Goal: Task Accomplishment & Management: Complete application form

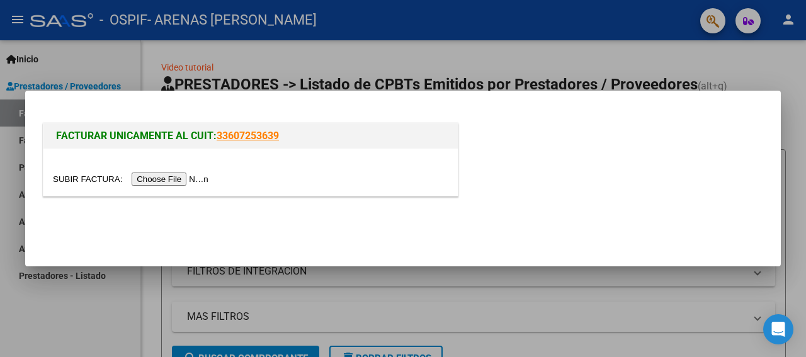
click at [79, 176] on input "file" at bounding box center [132, 179] width 159 height 13
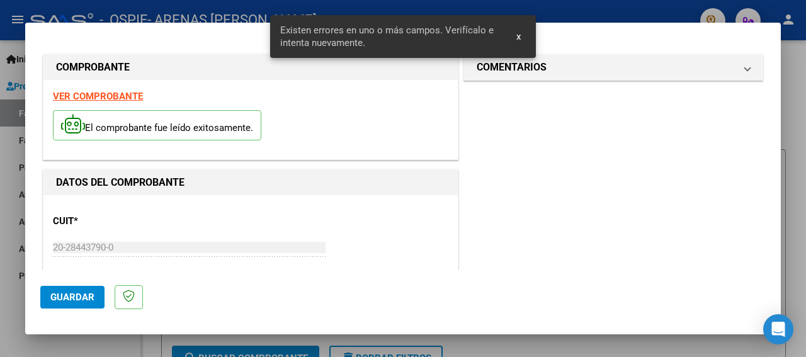
scroll to position [323, 0]
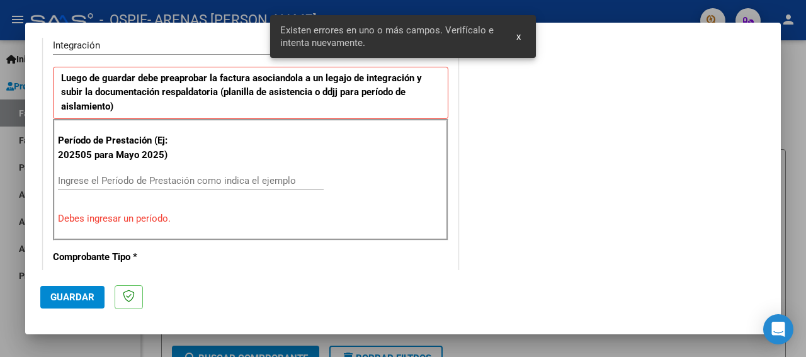
click at [96, 181] on input "Ingrese el Período de Prestación como indica el ejemplo" at bounding box center [191, 180] width 266 height 11
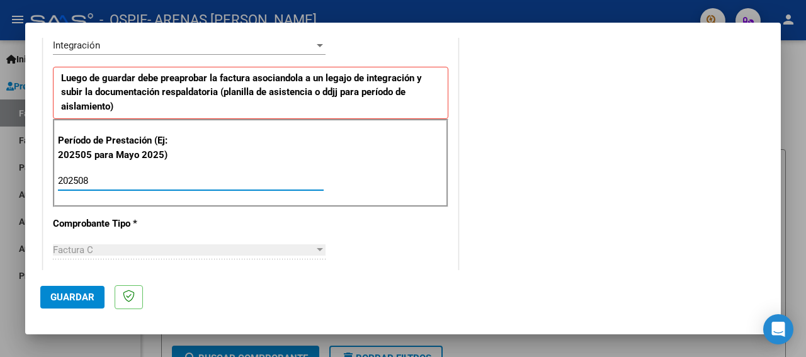
type input "202508"
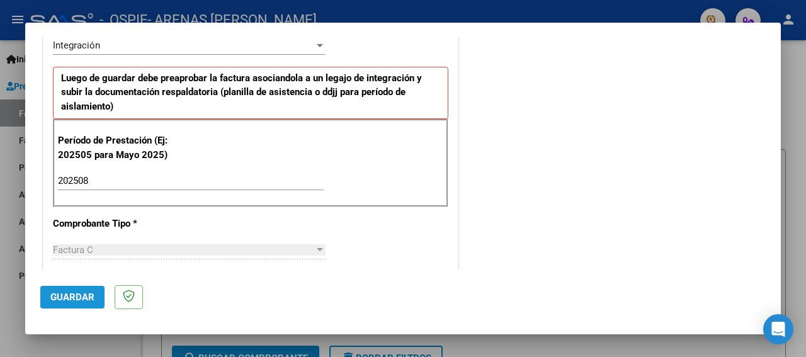
click at [76, 304] on button "Guardar" at bounding box center [72, 297] width 64 height 23
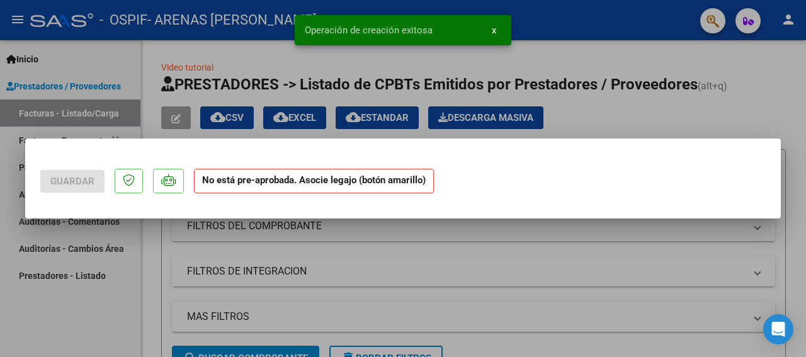
scroll to position [0, 0]
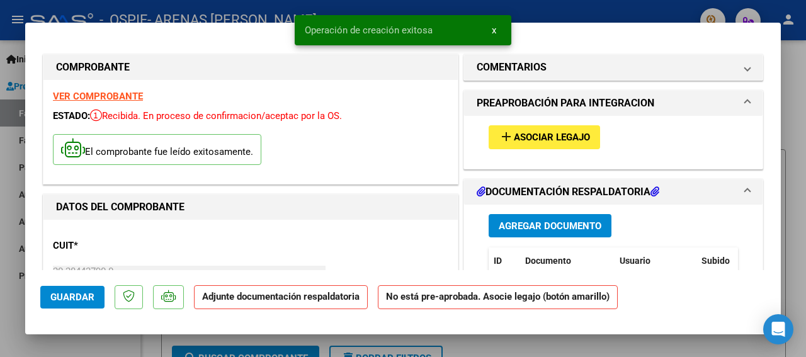
click at [548, 135] on span "Asociar Legajo" at bounding box center [552, 137] width 76 height 11
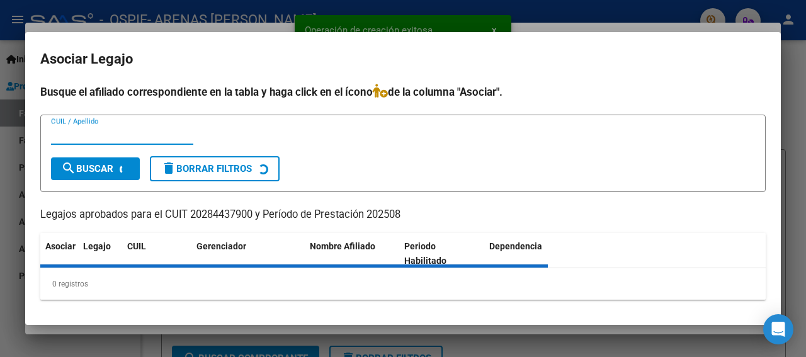
click at [87, 137] on input "CUIL / Apellido" at bounding box center [122, 134] width 142 height 11
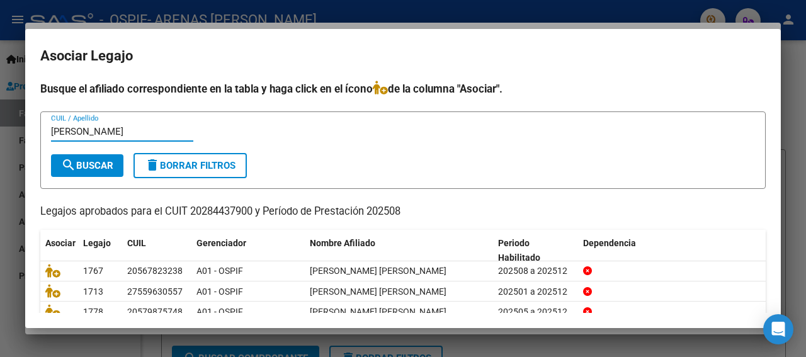
type input "[PERSON_NAME]"
click at [92, 167] on span "search Buscar" at bounding box center [87, 165] width 52 height 11
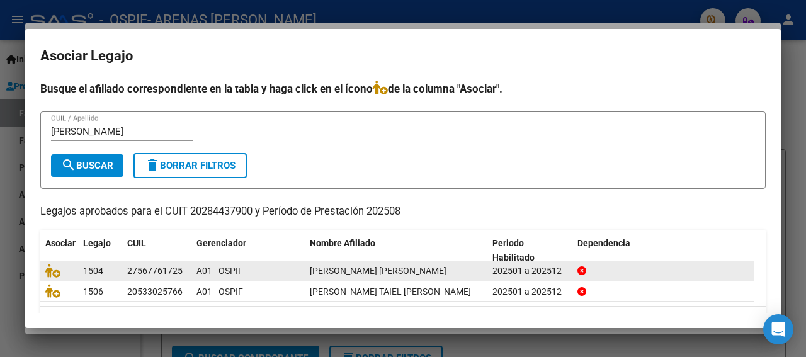
click at [62, 277] on div at bounding box center [59, 271] width 28 height 14
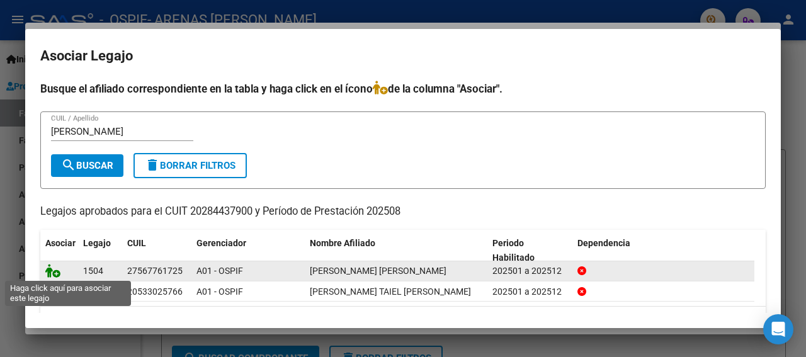
click at [57, 276] on icon at bounding box center [52, 271] width 15 height 14
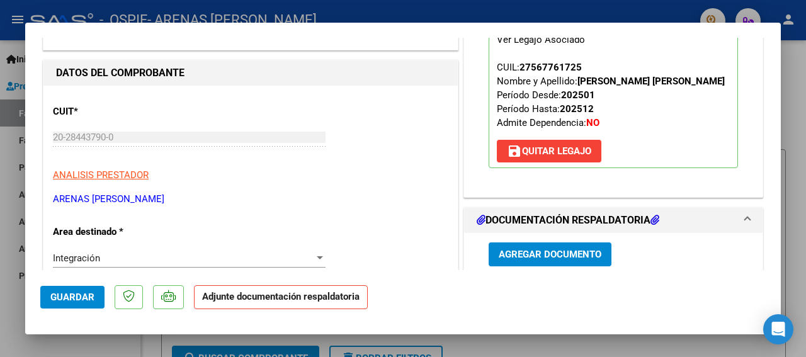
drag, startPoint x: 774, startPoint y: 264, endPoint x: 750, endPoint y: 263, distance: 24.0
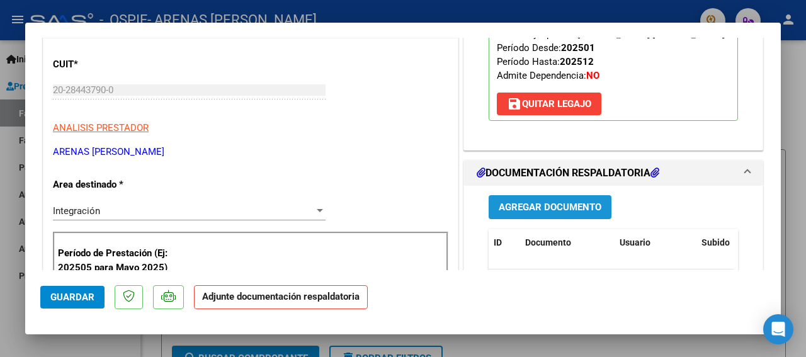
click at [539, 212] on button "Agregar Documento" at bounding box center [550, 206] width 123 height 23
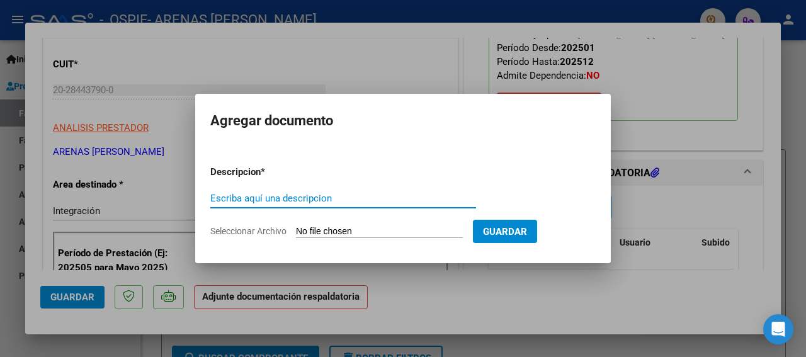
click at [248, 200] on input "Escriba aquí una descripcion" at bounding box center [343, 198] width 266 height 11
type input "assitencia"
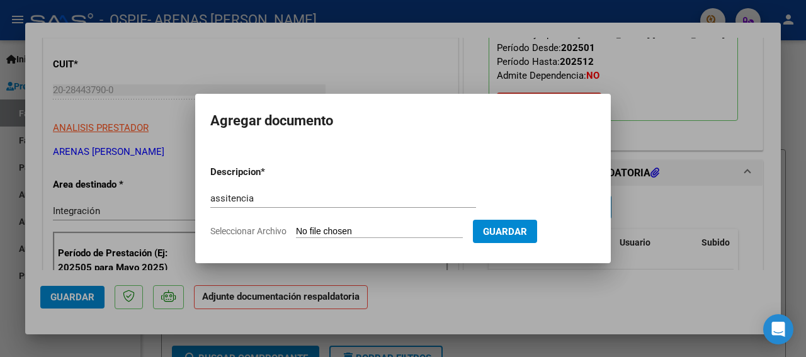
click at [340, 229] on input "Seleccionar Archivo" at bounding box center [379, 232] width 167 height 12
type input "C:\fakepath\[PERSON_NAME] [PERSON_NAME] 25 .jpg"
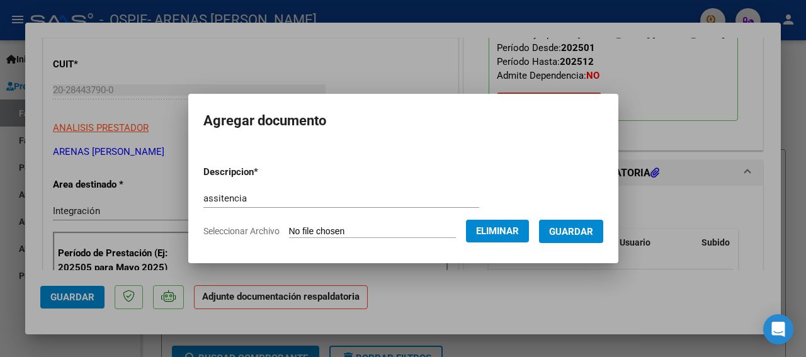
click at [590, 232] on span "Guardar" at bounding box center [571, 231] width 44 height 11
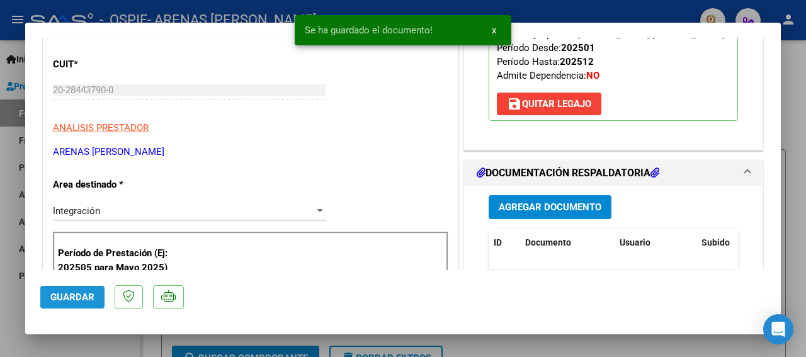
click at [83, 293] on span "Guardar" at bounding box center [72, 297] width 44 height 11
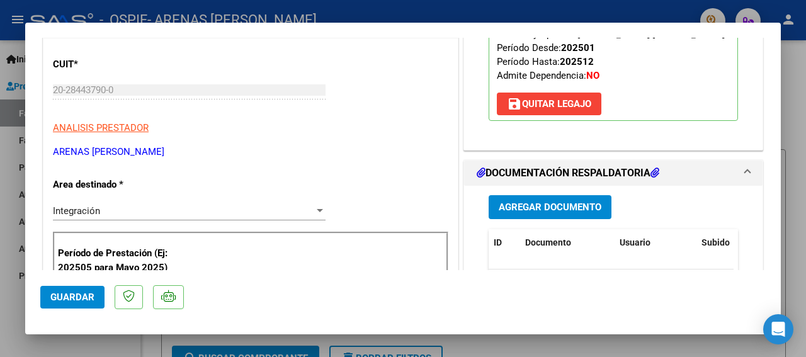
click at [18, 156] on div at bounding box center [403, 178] width 806 height 357
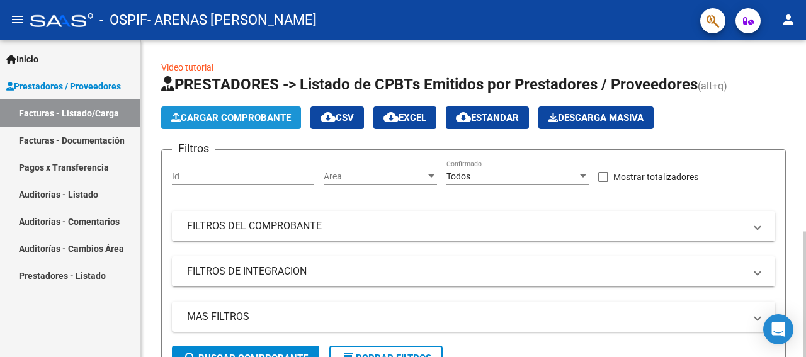
click at [222, 121] on span "Cargar Comprobante" at bounding box center [231, 117] width 120 height 11
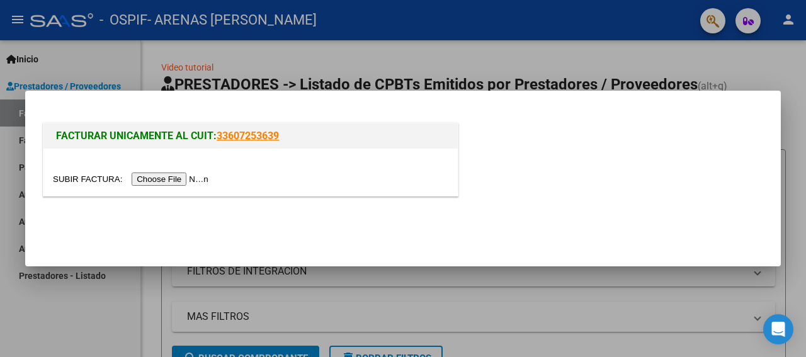
click at [77, 177] on input "file" at bounding box center [132, 179] width 159 height 13
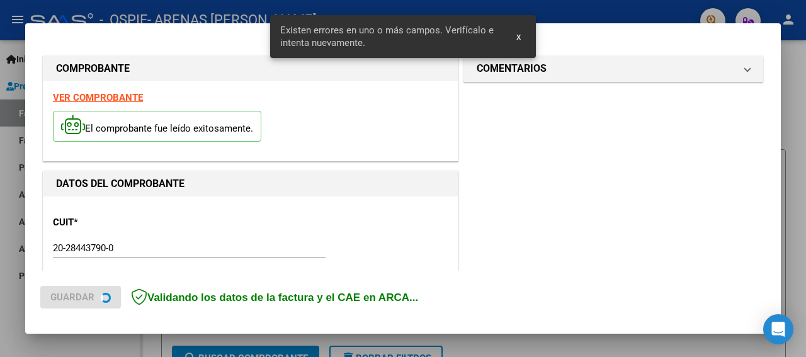
scroll to position [298, 0]
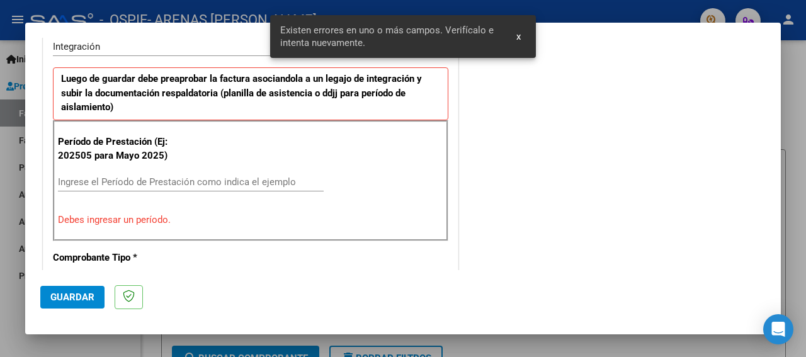
click at [105, 179] on input "Ingrese el Período de Prestación como indica el ejemplo" at bounding box center [191, 181] width 266 height 11
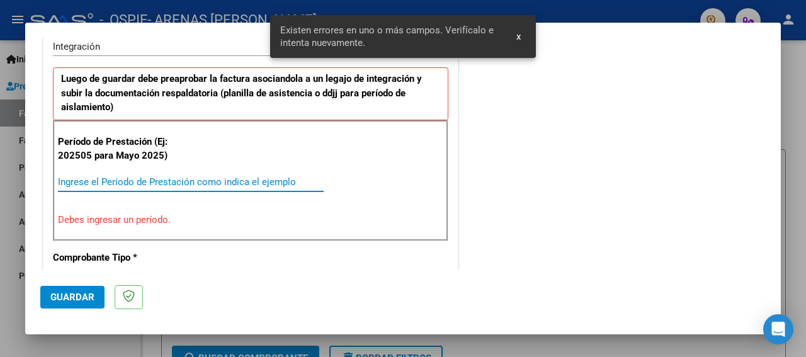
scroll to position [323, 0]
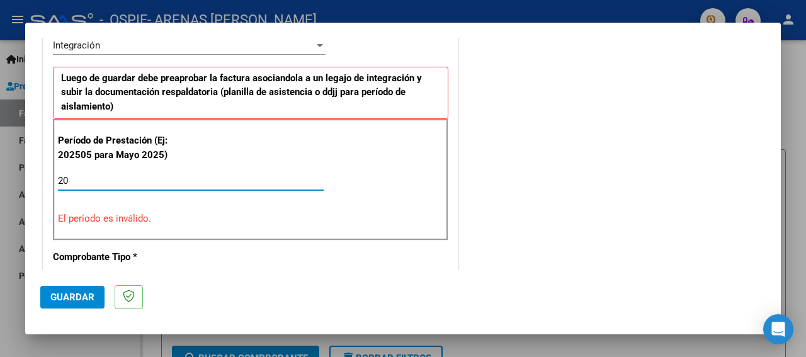
type input "2"
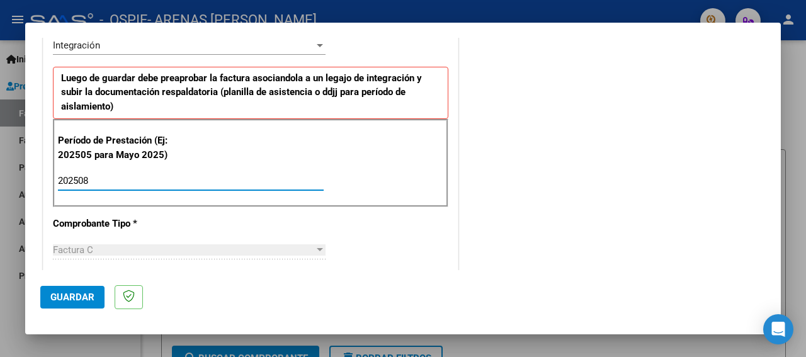
type input "202508"
click at [69, 297] on span "Guardar" at bounding box center [72, 297] width 44 height 11
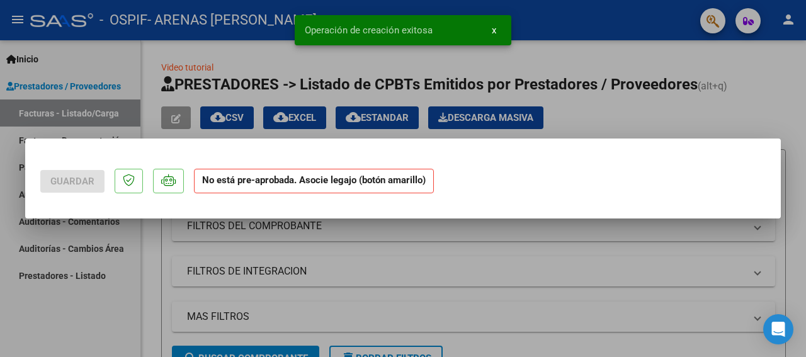
scroll to position [0, 0]
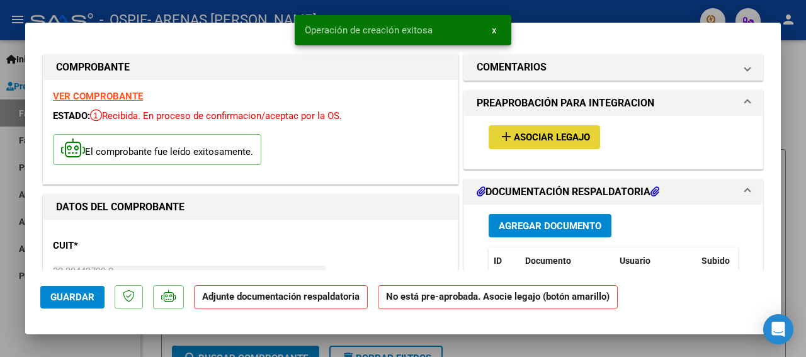
click at [539, 137] on span "Asociar Legajo" at bounding box center [552, 137] width 76 height 11
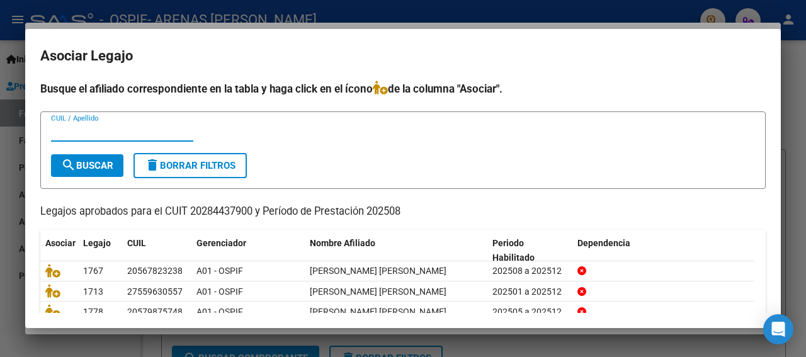
click at [84, 135] on input "CUIL / Apellido" at bounding box center [122, 131] width 142 height 11
type input "[PERSON_NAME]"
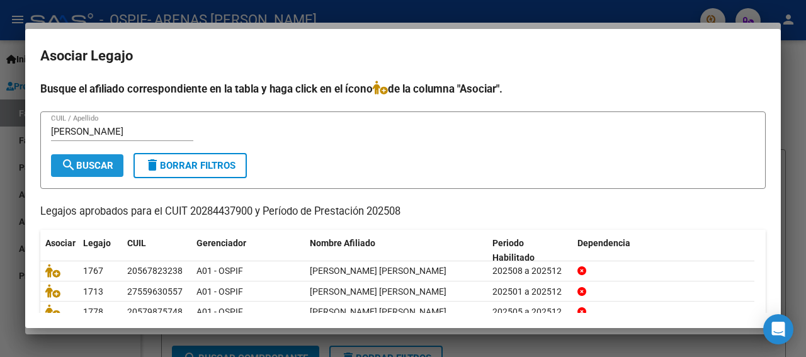
click at [110, 158] on button "search Buscar" at bounding box center [87, 165] width 72 height 23
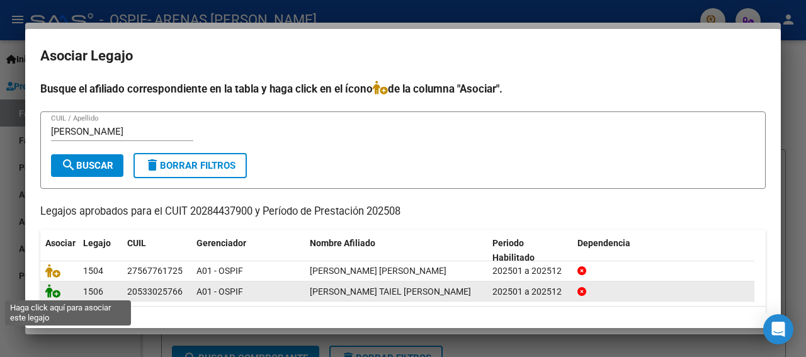
click at [51, 294] on icon at bounding box center [52, 291] width 15 height 14
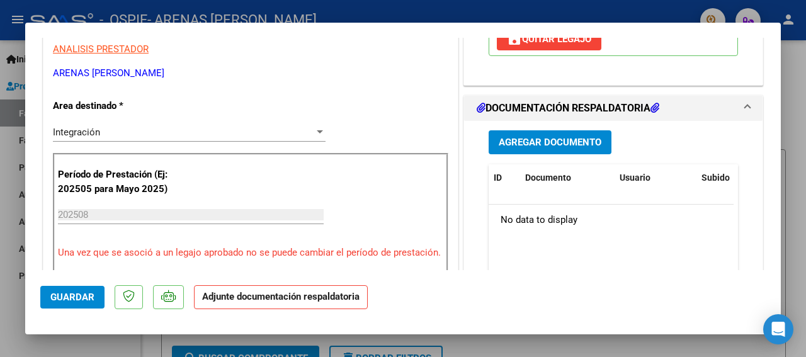
scroll to position [272, 0]
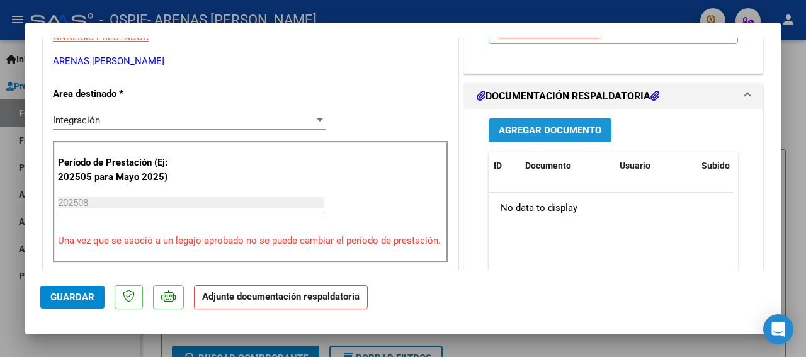
click at [566, 125] on span "Agregar Documento" at bounding box center [550, 130] width 103 height 11
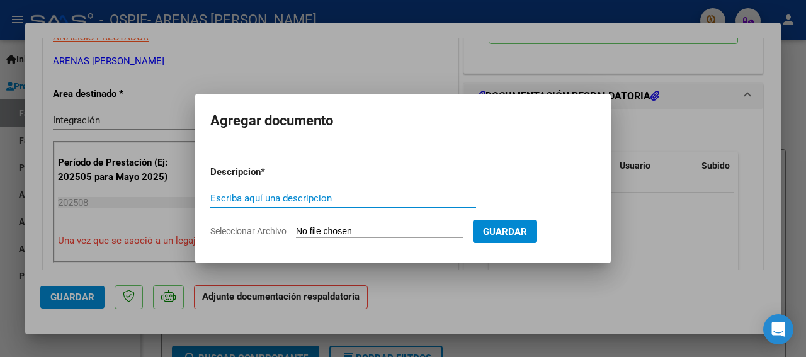
click at [299, 196] on input "Escriba aquí una descripcion" at bounding box center [343, 198] width 266 height 11
type input "ASISTENCIA"
click at [317, 227] on input "Seleccionar Archivo" at bounding box center [379, 232] width 167 height 12
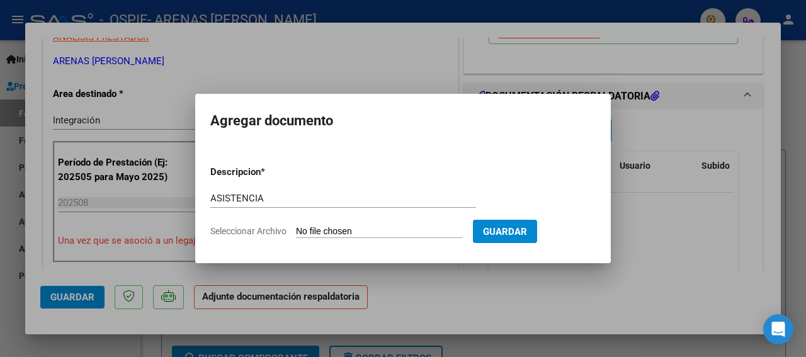
type input "C:\fakepath\[PERSON_NAME] [PERSON_NAME] 25.jpg"
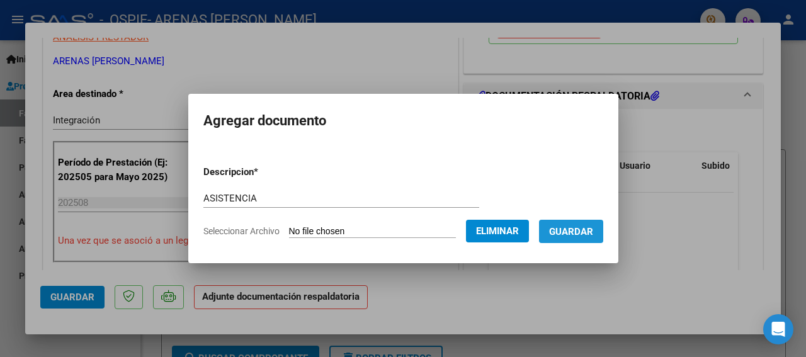
click at [578, 234] on span "Guardar" at bounding box center [571, 231] width 44 height 11
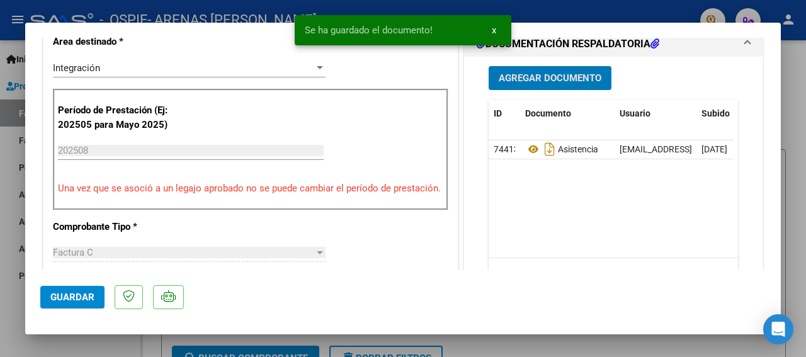
scroll to position [340, 0]
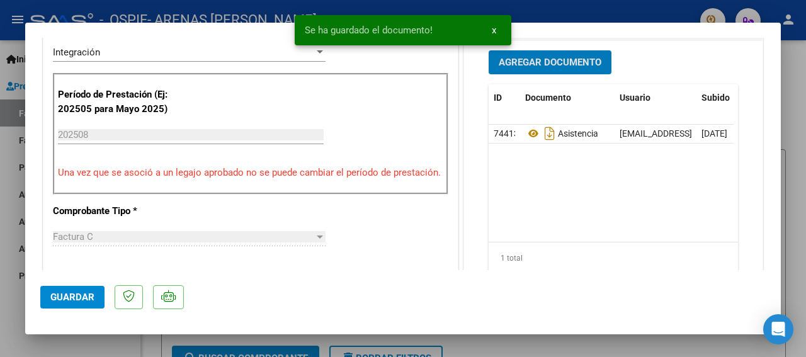
click at [89, 292] on span "Guardar" at bounding box center [72, 297] width 44 height 11
click at [9, 117] on div at bounding box center [403, 178] width 806 height 357
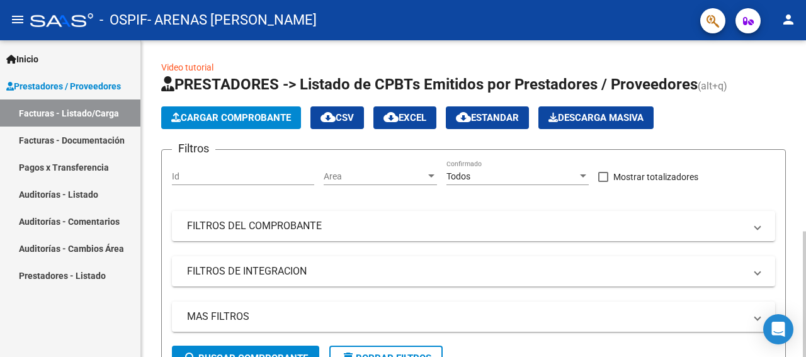
click at [229, 118] on span "Cargar Comprobante" at bounding box center [231, 117] width 120 height 11
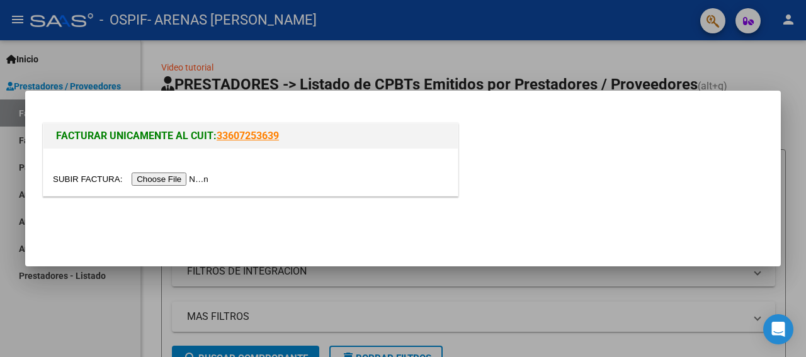
click at [64, 178] on input "file" at bounding box center [132, 179] width 159 height 13
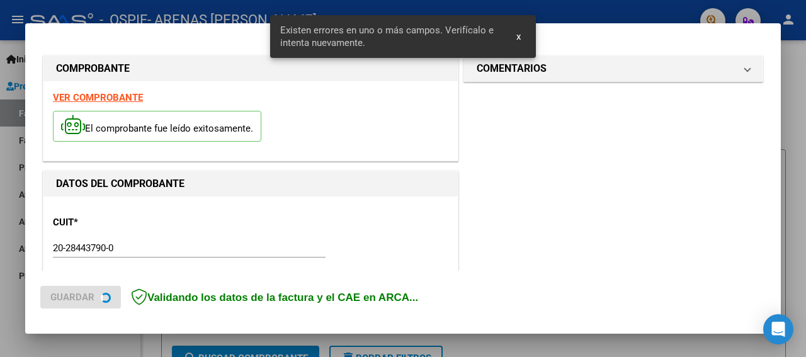
scroll to position [299, 0]
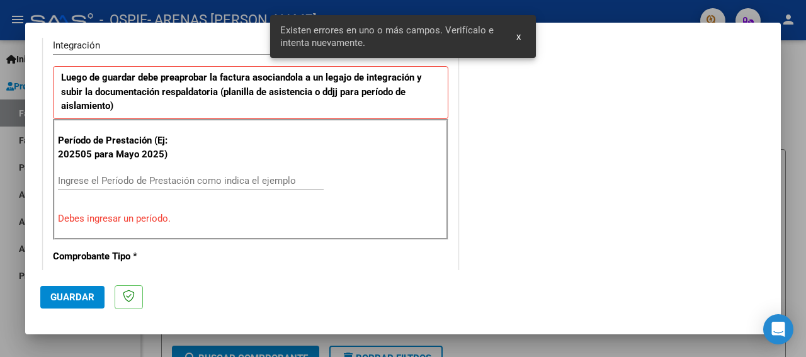
click at [98, 181] on input "Ingrese el Período de Prestación como indica el ejemplo" at bounding box center [191, 180] width 266 height 11
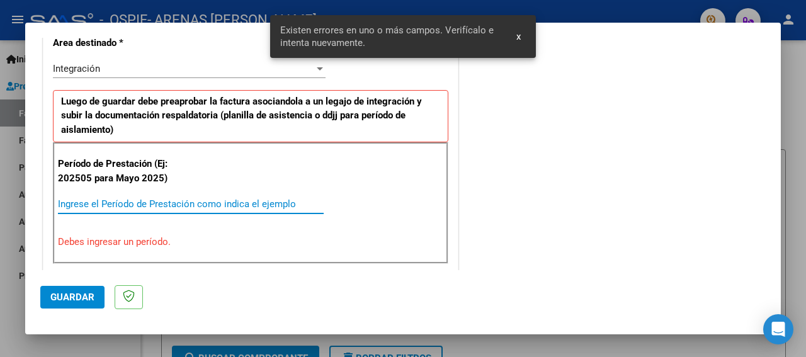
scroll to position [323, 0]
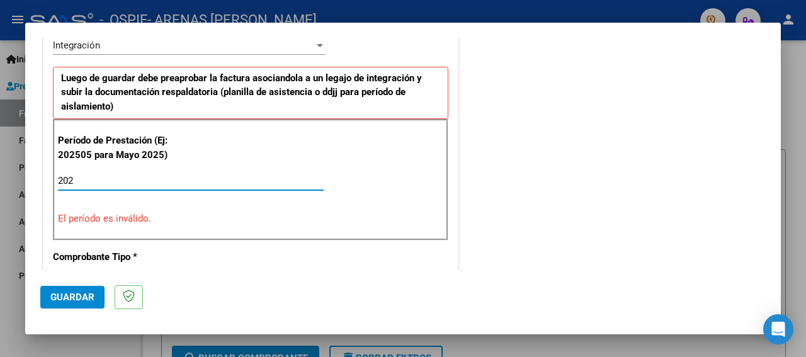
type input "2025"
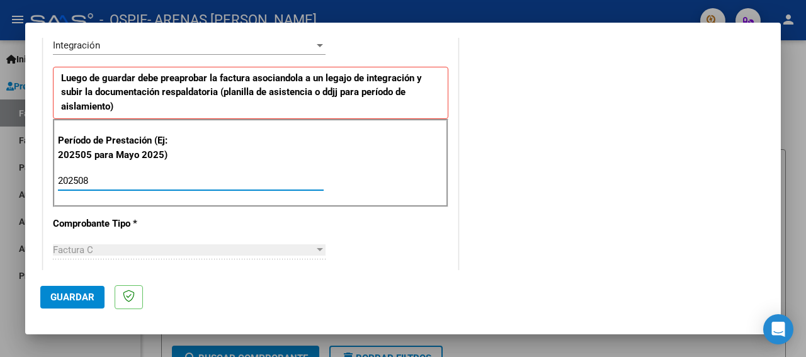
type input "202508"
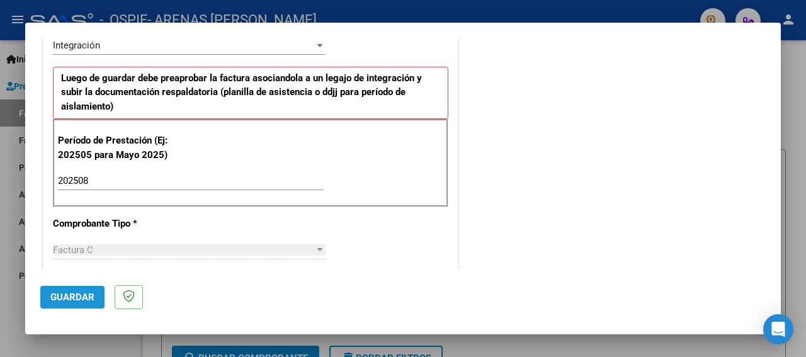
click at [81, 294] on span "Guardar" at bounding box center [72, 297] width 44 height 11
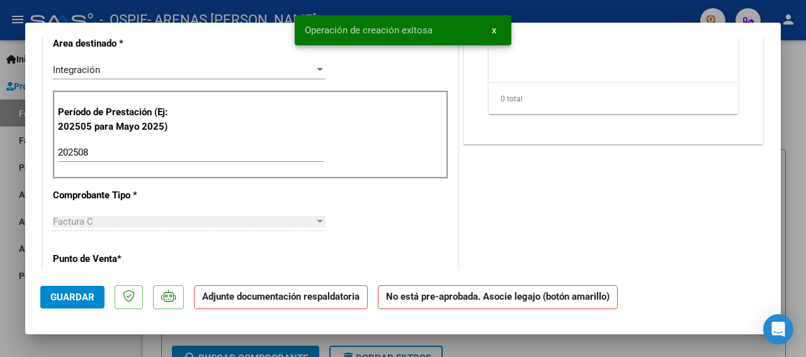
scroll to position [0, 0]
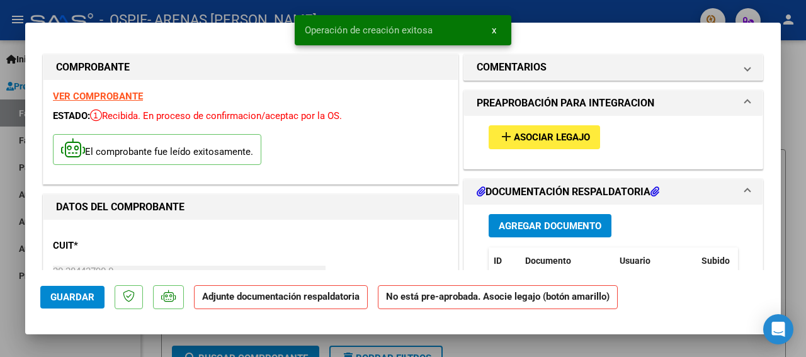
click at [575, 134] on span "Asociar Legajo" at bounding box center [552, 137] width 76 height 11
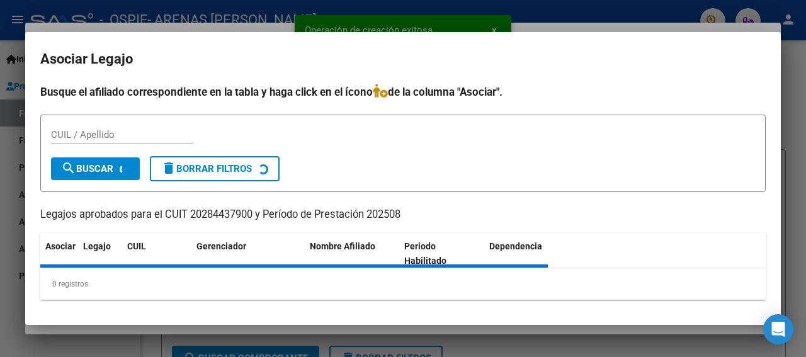
click at [86, 134] on input "CUIL / Apellido" at bounding box center [122, 134] width 142 height 11
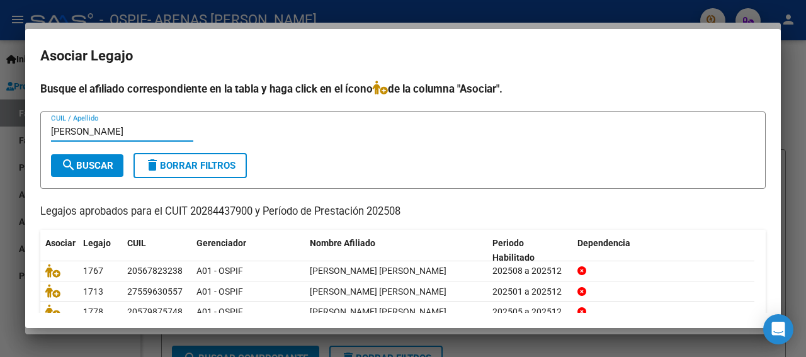
type input "[PERSON_NAME]"
click at [89, 160] on button "search Buscar" at bounding box center [87, 165] width 72 height 23
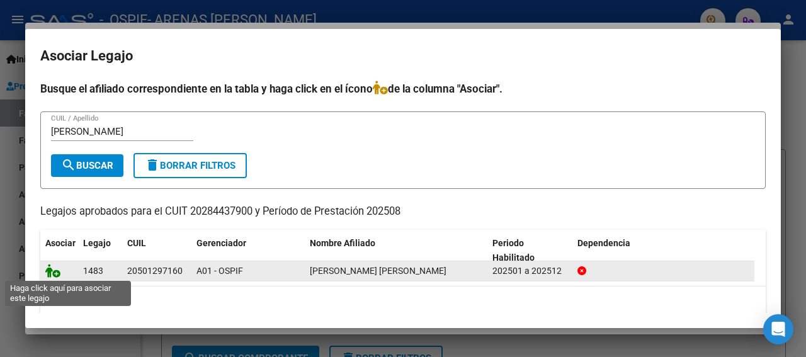
drag, startPoint x: 50, startPoint y: 275, endPoint x: 55, endPoint y: 269, distance: 8.1
click at [50, 274] on icon at bounding box center [52, 271] width 15 height 14
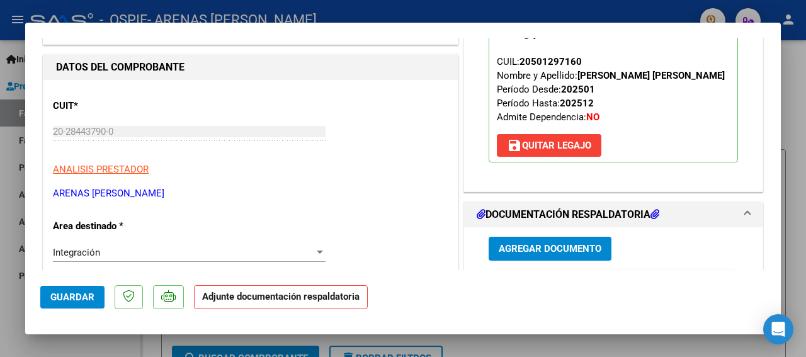
scroll to position [136, 0]
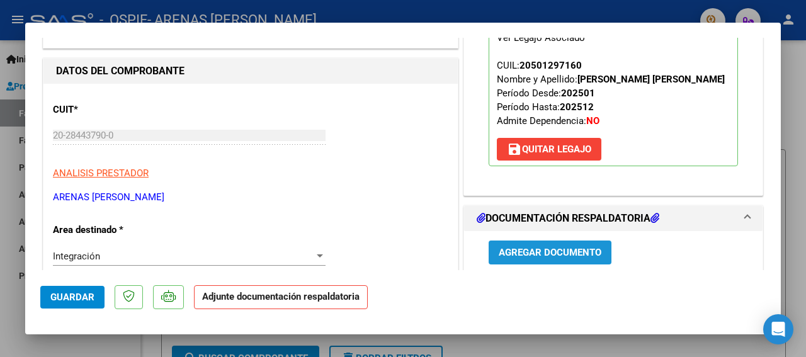
click at [536, 244] on button "Agregar Documento" at bounding box center [550, 252] width 123 height 23
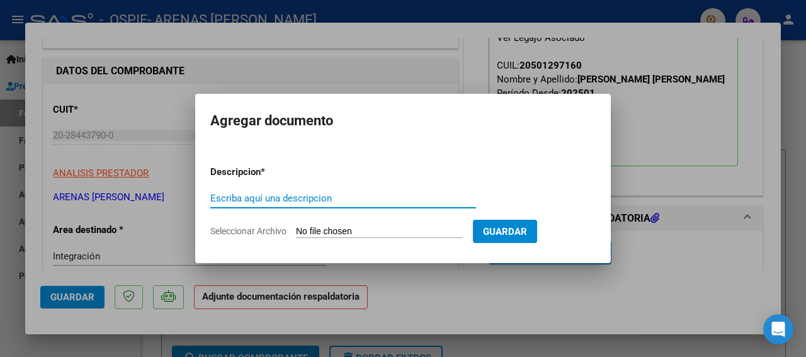
click at [278, 199] on input "Escriba aquí una descripcion" at bounding box center [343, 198] width 266 height 11
type input "ASISTENCIA"
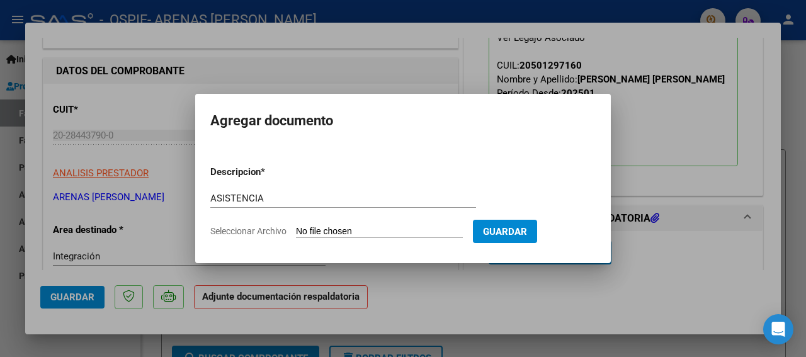
click at [336, 232] on input "Seleccionar Archivo" at bounding box center [379, 232] width 167 height 12
type input "C:\fakepath\[PERSON_NAME] [PERSON_NAME] 25 .jpg"
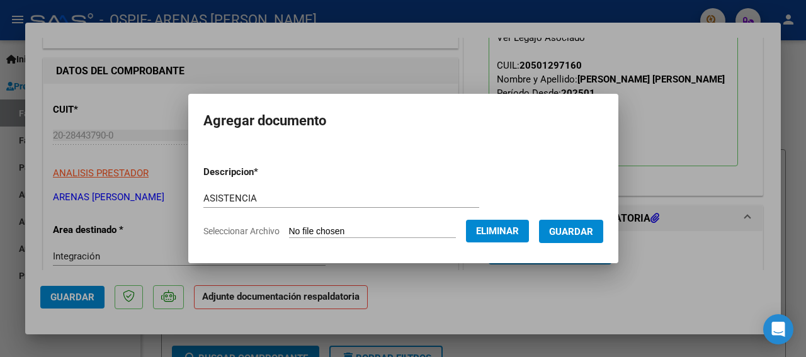
drag, startPoint x: 582, startPoint y: 229, endPoint x: 577, endPoint y: 222, distance: 8.1
click at [580, 229] on span "Guardar" at bounding box center [571, 231] width 44 height 11
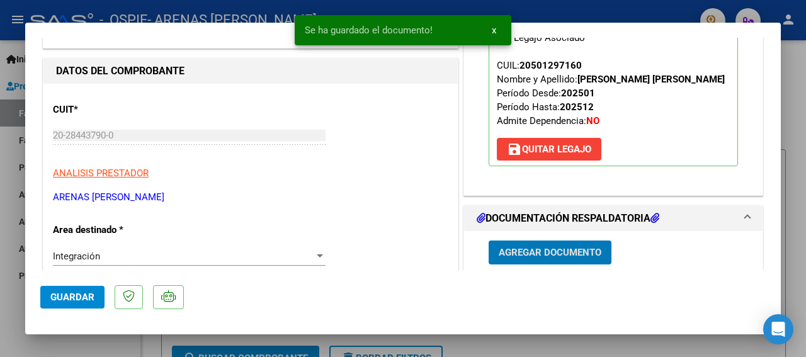
drag, startPoint x: 55, startPoint y: 297, endPoint x: 96, endPoint y: 267, distance: 51.8
click at [63, 292] on span "Guardar" at bounding box center [72, 297] width 44 height 11
click at [18, 184] on div at bounding box center [403, 178] width 806 height 357
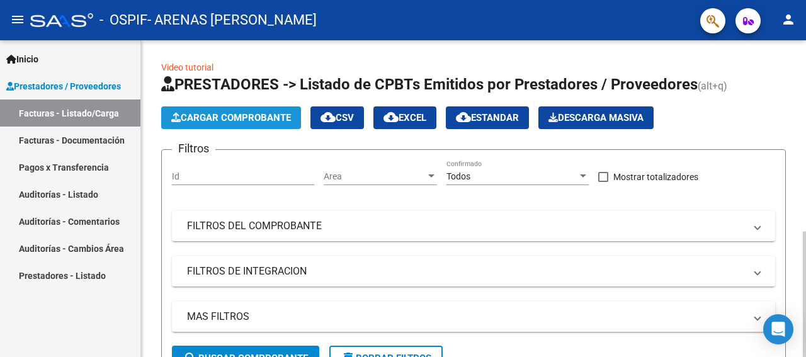
click at [260, 115] on span "Cargar Comprobante" at bounding box center [231, 117] width 120 height 11
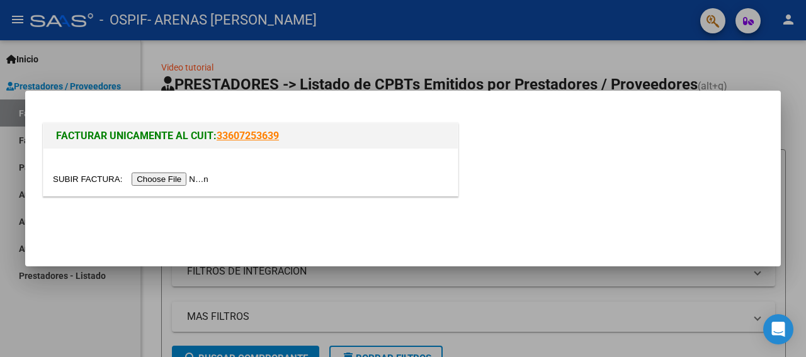
click at [83, 184] on input "file" at bounding box center [132, 179] width 159 height 13
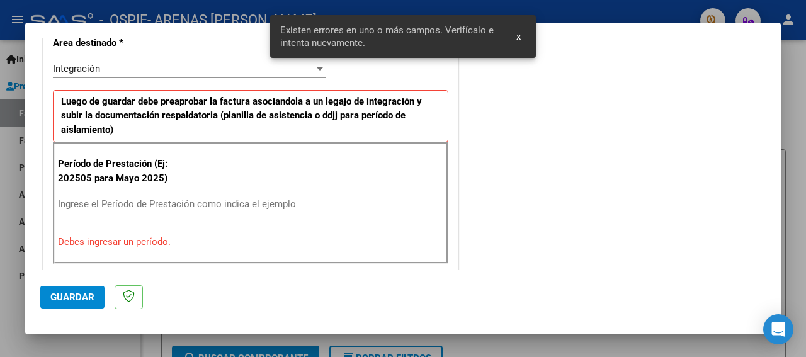
scroll to position [323, 0]
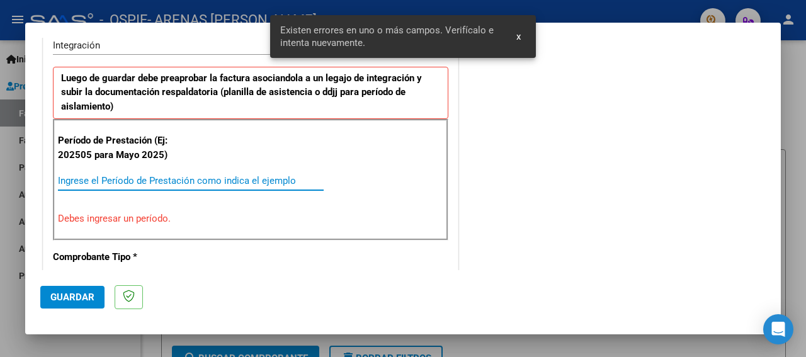
click at [112, 181] on input "Ingrese el Período de Prestación como indica el ejemplo" at bounding box center [191, 180] width 266 height 11
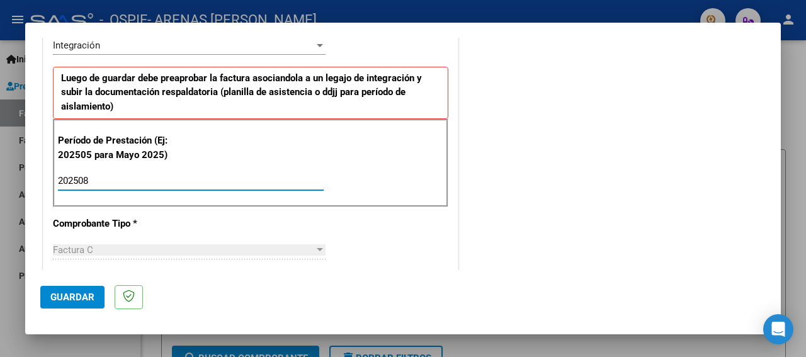
type input "202508"
click at [86, 302] on span "Guardar" at bounding box center [72, 297] width 44 height 11
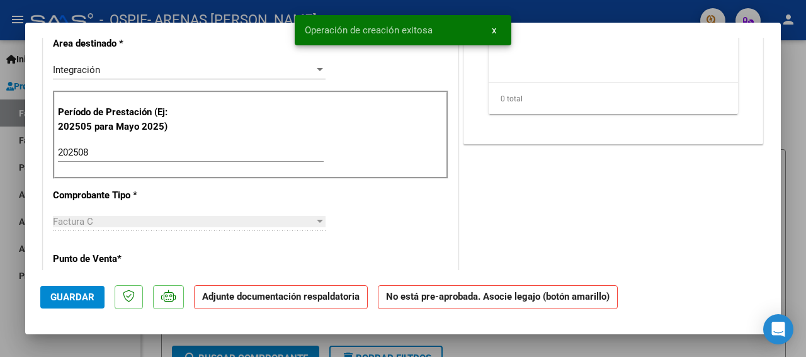
scroll to position [0, 0]
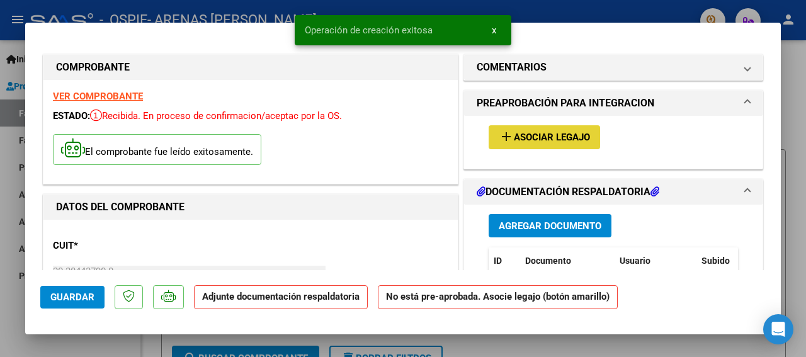
click at [548, 130] on button "add Asociar Legajo" at bounding box center [545, 136] width 112 height 23
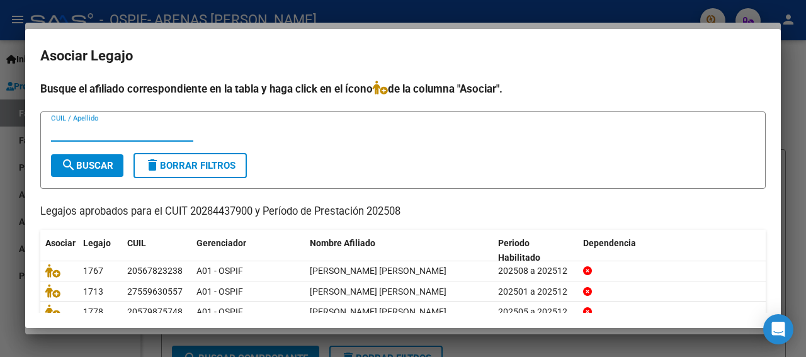
click at [103, 134] on input "CUIL / Apellido" at bounding box center [122, 131] width 142 height 11
type input "[PERSON_NAME]"
click at [80, 156] on button "search Buscar" at bounding box center [87, 165] width 72 height 23
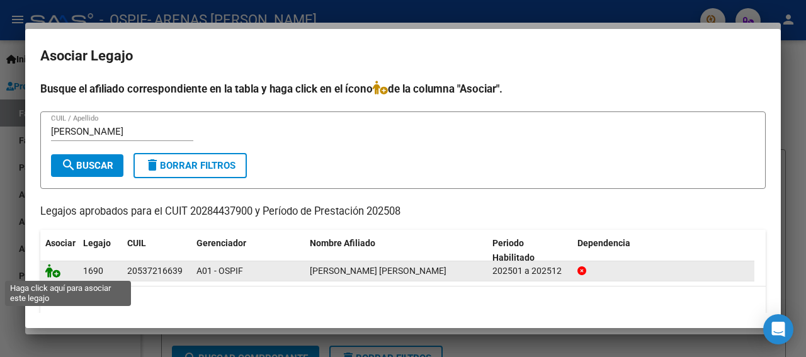
click at [49, 273] on icon at bounding box center [52, 271] width 15 height 14
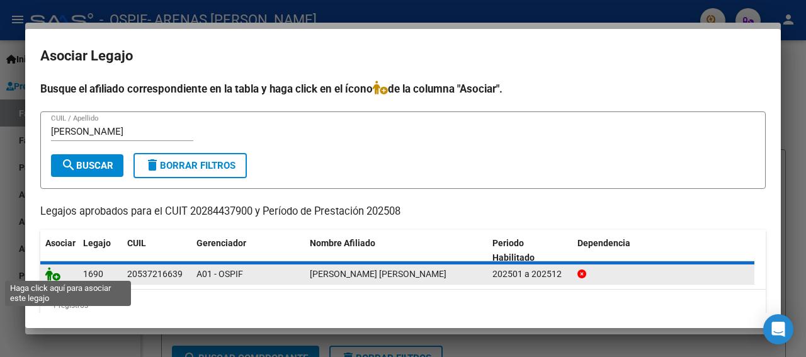
click at [49, 273] on icon at bounding box center [52, 274] width 15 height 14
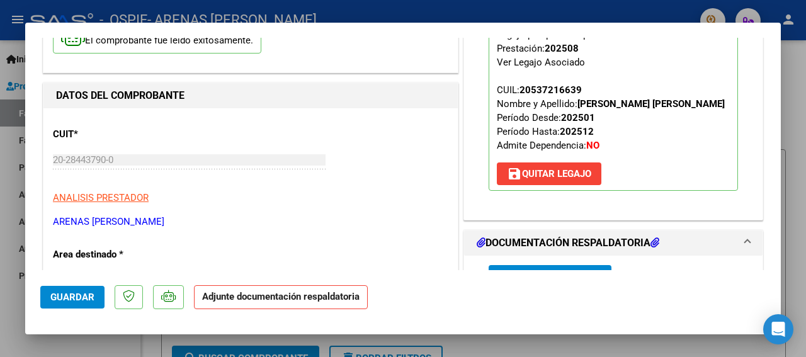
scroll to position [136, 0]
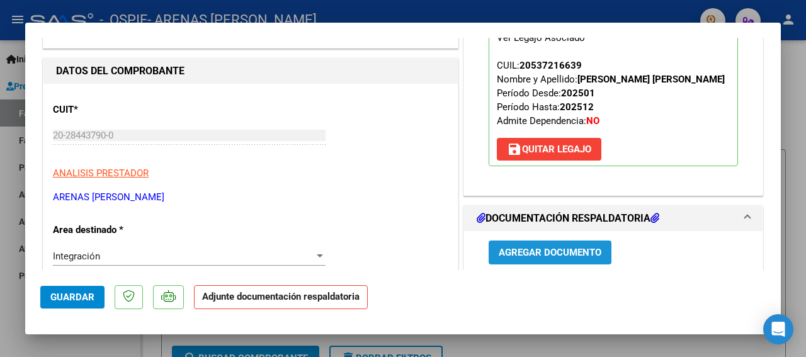
click at [551, 253] on span "Agregar Documento" at bounding box center [550, 253] width 103 height 11
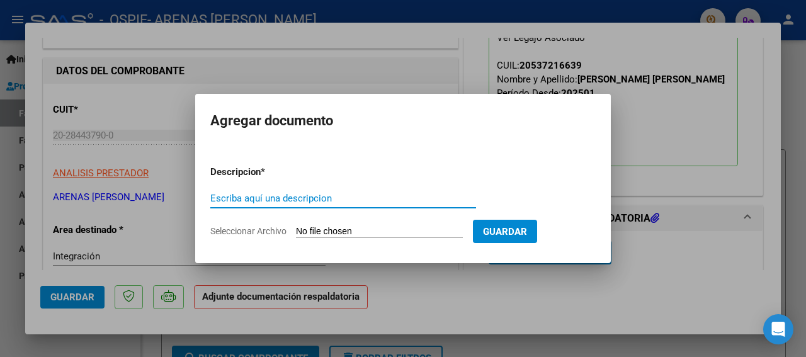
click at [231, 196] on input "Escriba aquí una descripcion" at bounding box center [343, 198] width 266 height 11
type input "ASISTENCIA"
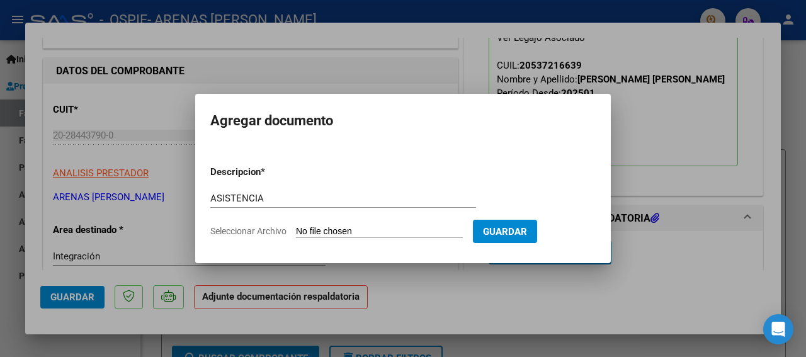
click at [306, 234] on input "Seleccionar Archivo" at bounding box center [379, 232] width 167 height 12
type input "C:\fakepath\[PERSON_NAME] AGOSTO25.jpg"
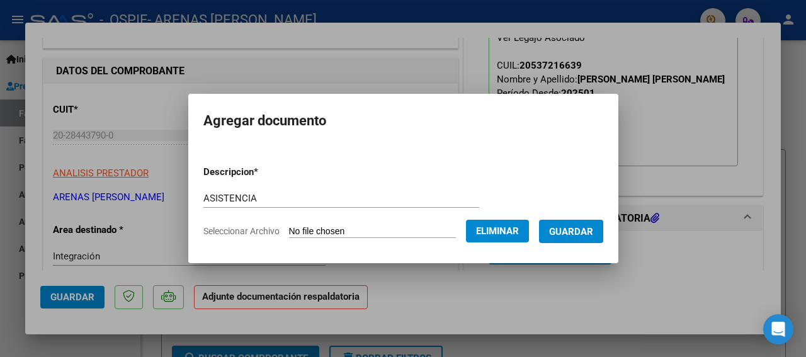
click at [570, 229] on span "Guardar" at bounding box center [571, 231] width 44 height 11
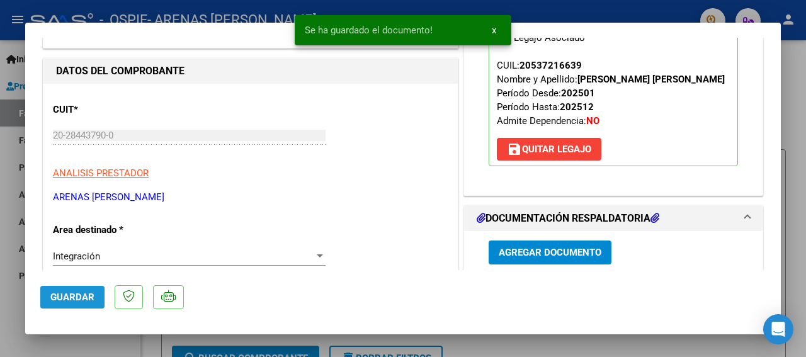
drag, startPoint x: 81, startPoint y: 292, endPoint x: 196, endPoint y: 146, distance: 186.2
click at [81, 289] on button "Guardar" at bounding box center [72, 297] width 64 height 23
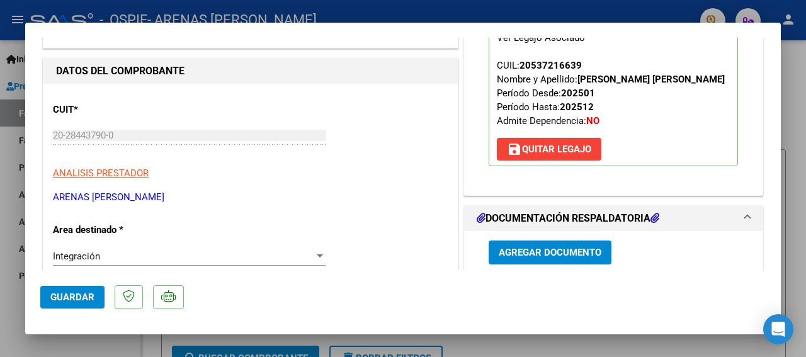
click at [20, 153] on div at bounding box center [403, 178] width 806 height 357
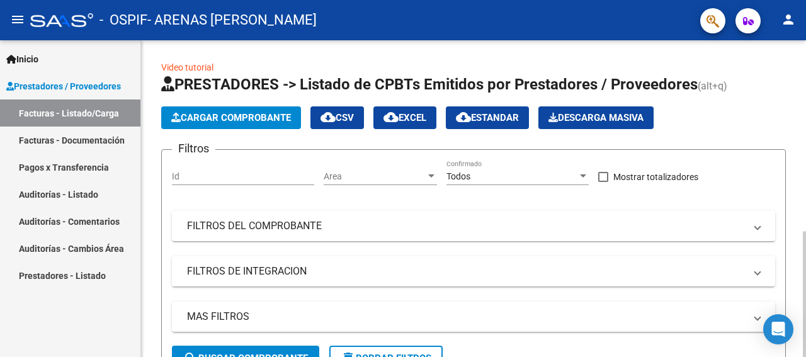
click at [231, 116] on span "Cargar Comprobante" at bounding box center [231, 117] width 120 height 11
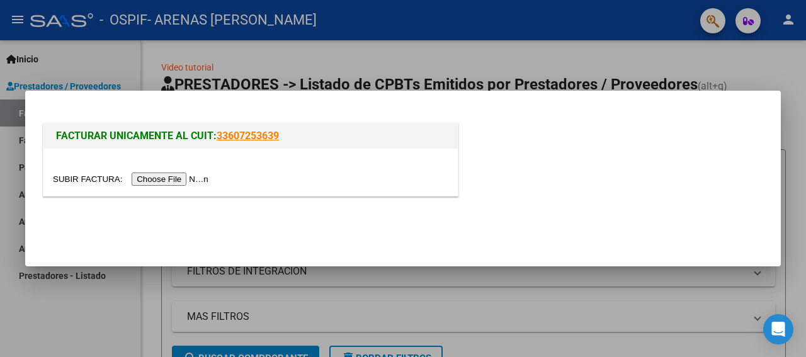
click at [91, 182] on input "file" at bounding box center [132, 179] width 159 height 13
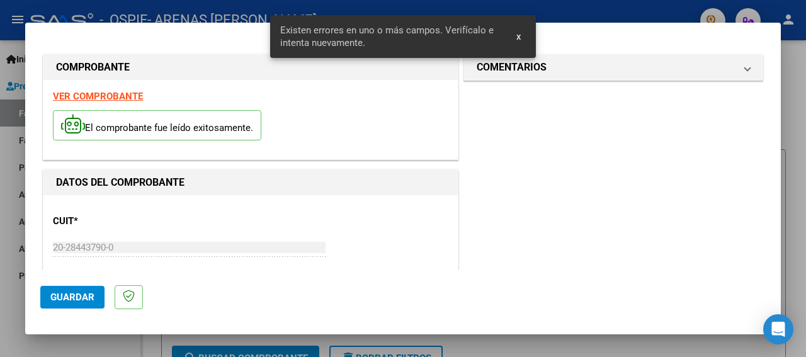
scroll to position [323, 0]
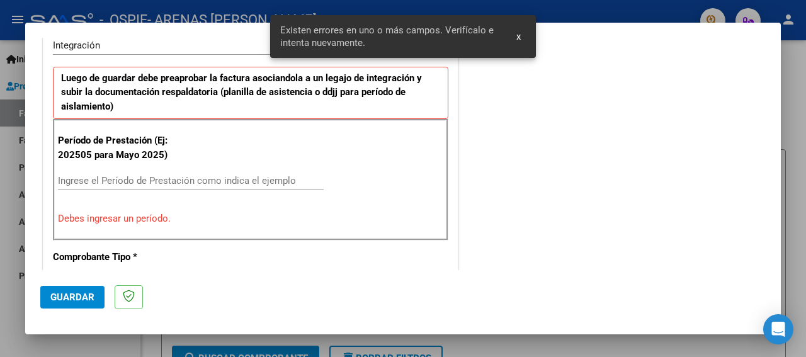
click at [90, 181] on input "Ingrese el Período de Prestación como indica el ejemplo" at bounding box center [191, 180] width 266 height 11
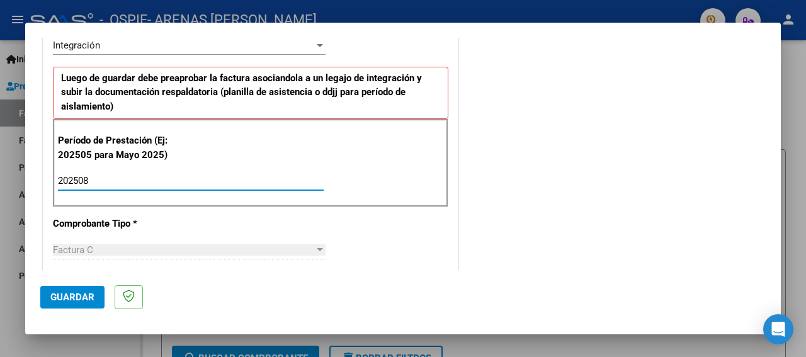
type input "202508"
click at [80, 302] on span "Guardar" at bounding box center [72, 297] width 44 height 11
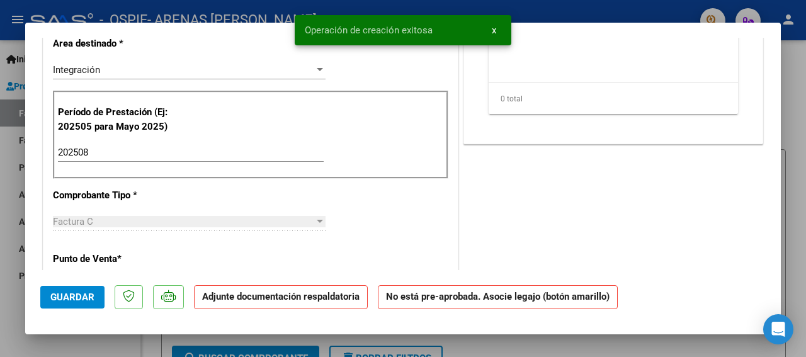
scroll to position [0, 0]
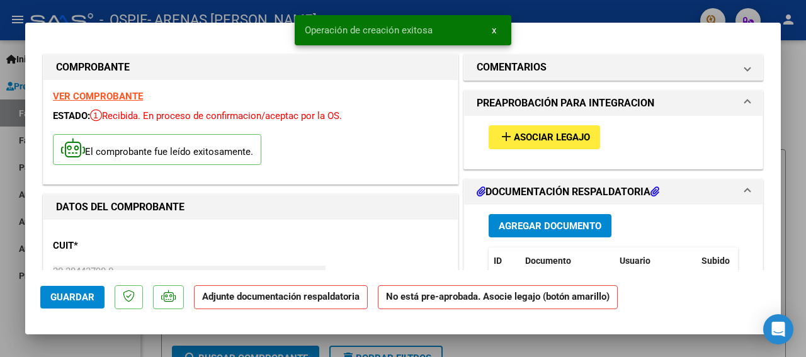
click at [525, 141] on span "Asociar Legajo" at bounding box center [552, 137] width 76 height 11
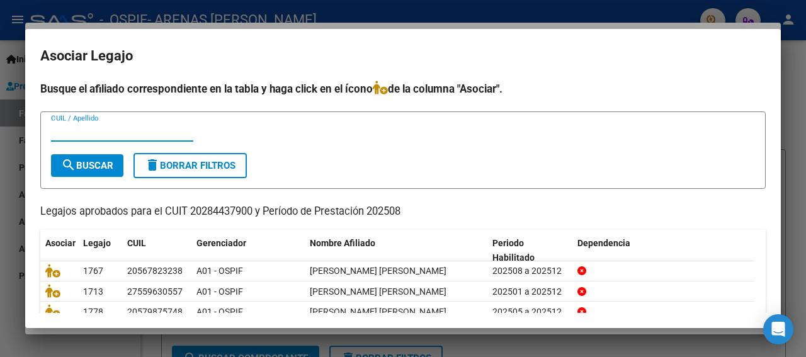
click at [83, 134] on input "CUIL / Apellido" at bounding box center [122, 131] width 142 height 11
click at [81, 130] on input "[PERSON_NAME]" at bounding box center [122, 131] width 142 height 11
type input "[PERSON_NAME]"
click at [86, 154] on form "[PERSON_NAME] / Apellido search Buscar delete Borrar Filtros" at bounding box center [403, 150] width 726 height 77
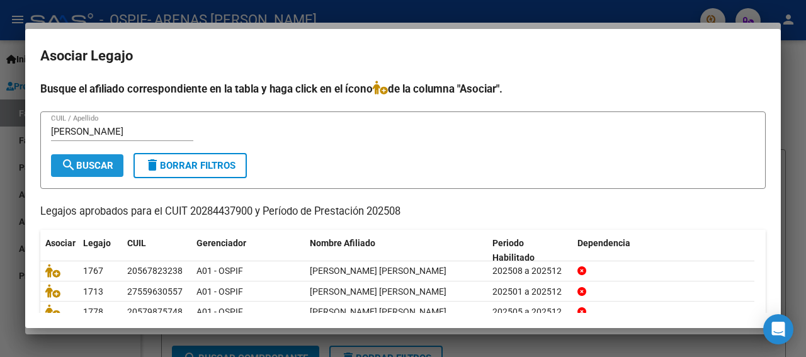
click at [90, 164] on span "search Buscar" at bounding box center [87, 165] width 52 height 11
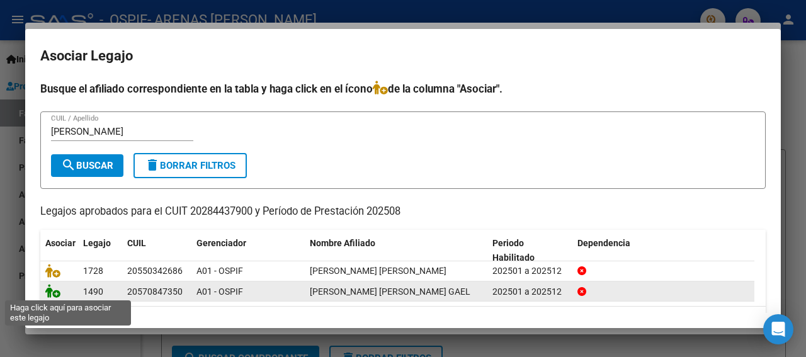
click at [55, 291] on icon at bounding box center [52, 291] width 15 height 14
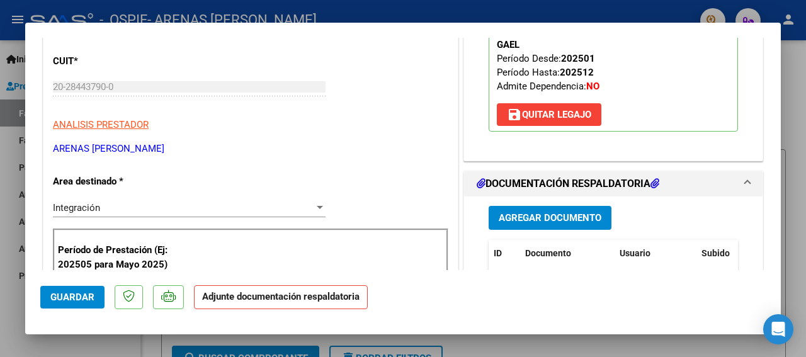
scroll to position [227, 0]
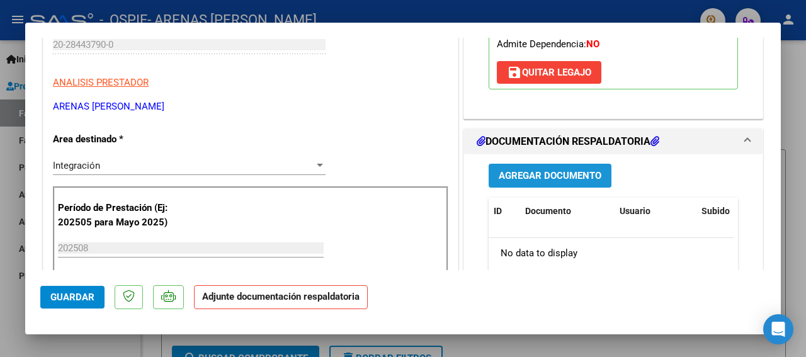
click at [539, 176] on span "Agregar Documento" at bounding box center [550, 176] width 103 height 11
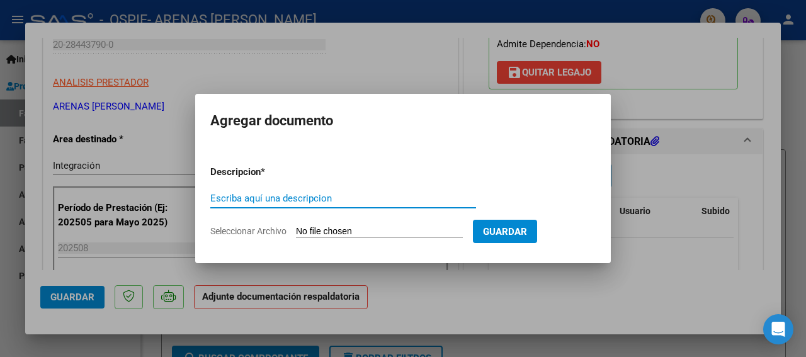
click at [264, 202] on input "Escriba aquí una descripcion" at bounding box center [343, 198] width 266 height 11
type input "ASSIETNCIA"
click at [323, 229] on input "Seleccionar Archivo" at bounding box center [379, 232] width 167 height 12
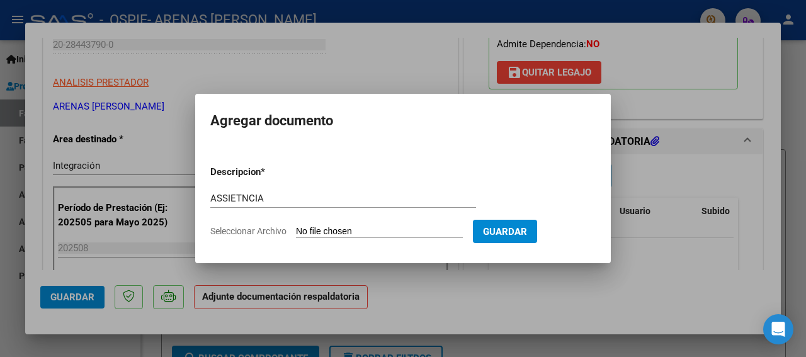
type input "C:\fakepath\[PERSON_NAME] [PERSON_NAME] 25.jpg"
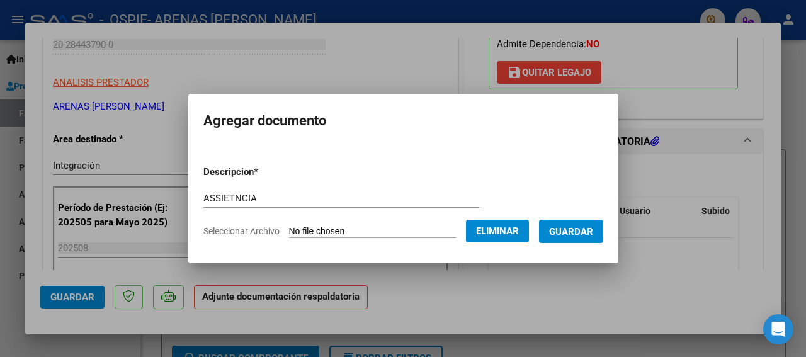
click at [584, 231] on span "Guardar" at bounding box center [571, 231] width 44 height 11
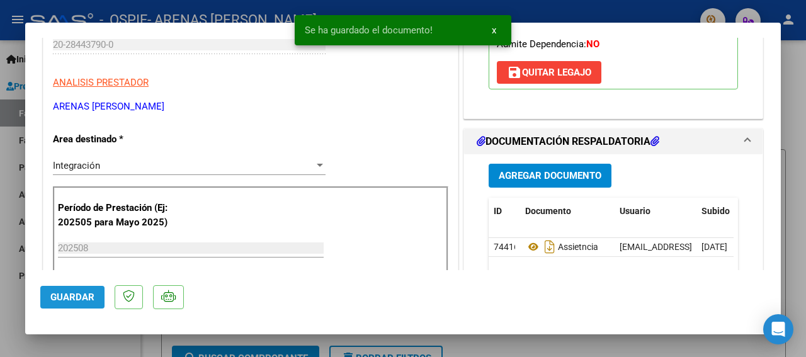
click at [62, 298] on span "Guardar" at bounding box center [72, 297] width 44 height 11
click at [8, 147] on div at bounding box center [403, 178] width 806 height 357
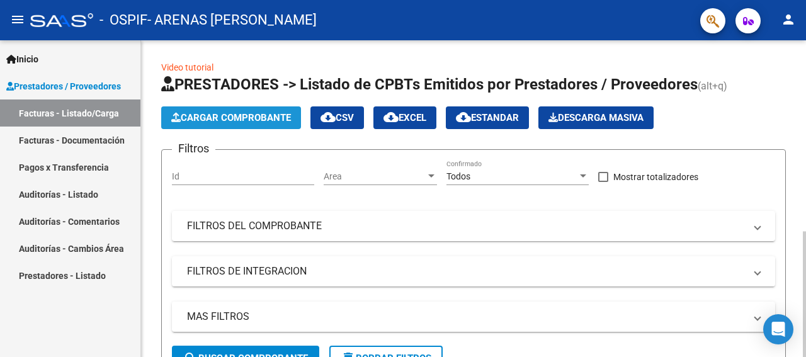
click at [201, 115] on span "Cargar Comprobante" at bounding box center [231, 117] width 120 height 11
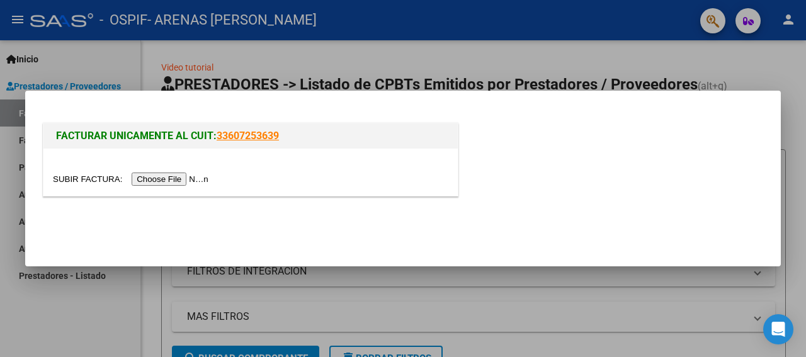
click at [84, 176] on input "file" at bounding box center [132, 179] width 159 height 13
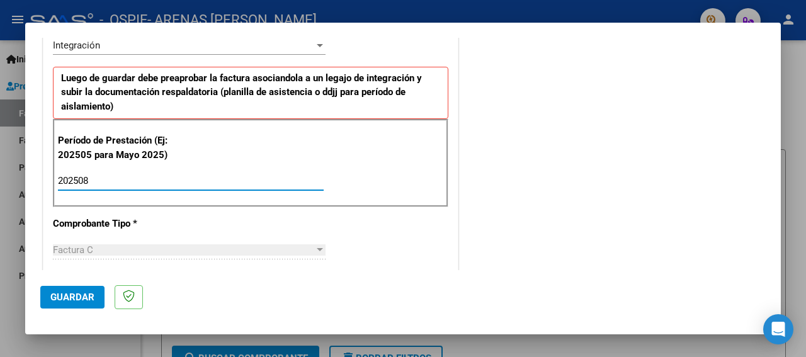
type input "202508"
click at [76, 296] on span "Guardar" at bounding box center [72, 297] width 44 height 11
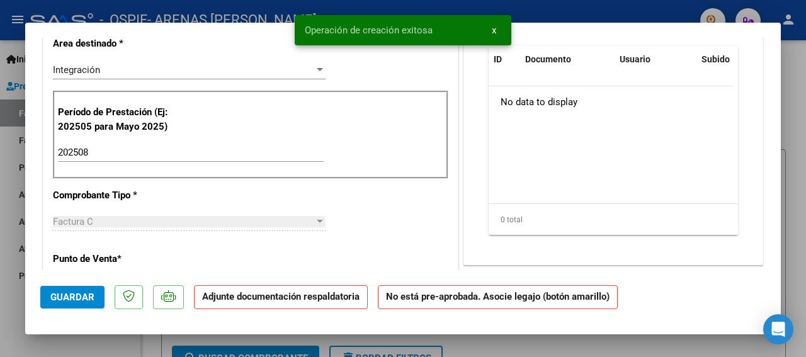
scroll to position [0, 0]
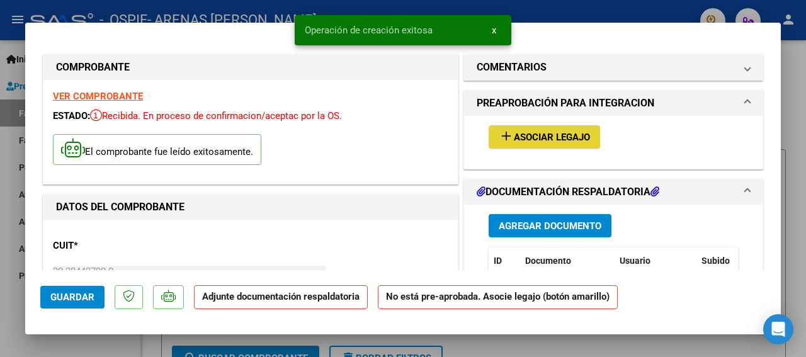
click at [525, 142] on span "Asociar Legajo" at bounding box center [552, 137] width 76 height 11
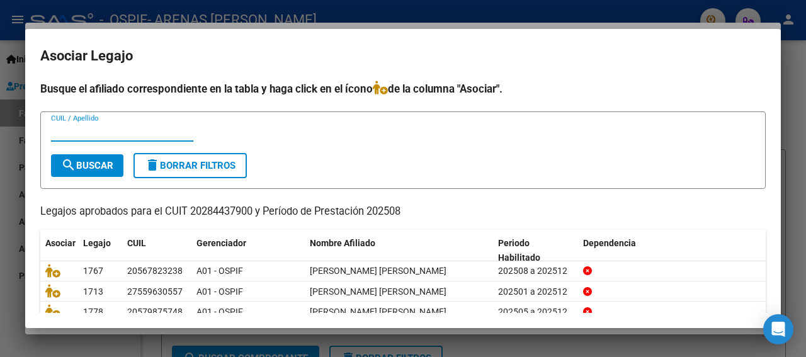
click at [66, 134] on input "CUIL / Apellido" at bounding box center [122, 131] width 142 height 11
type input "ARECO"
click at [107, 161] on span "search Buscar" at bounding box center [87, 165] width 52 height 11
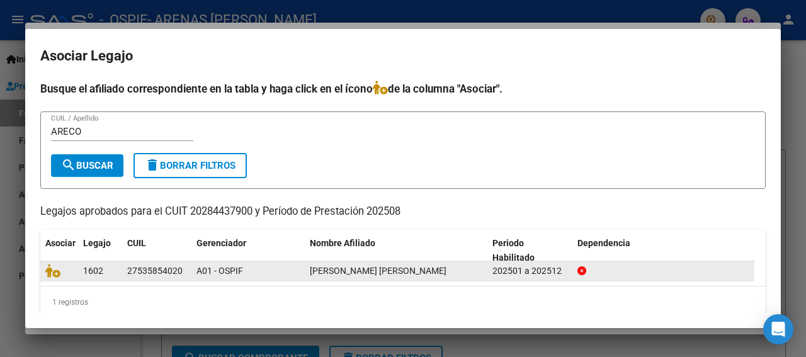
click at [54, 278] on datatable-body-cell at bounding box center [59, 271] width 38 height 20
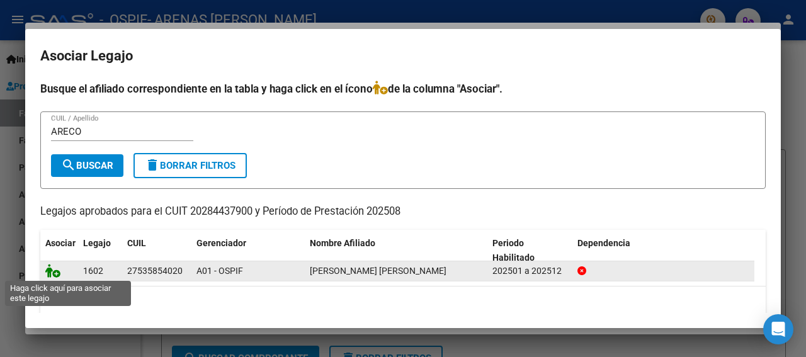
click at [48, 273] on icon at bounding box center [52, 271] width 15 height 14
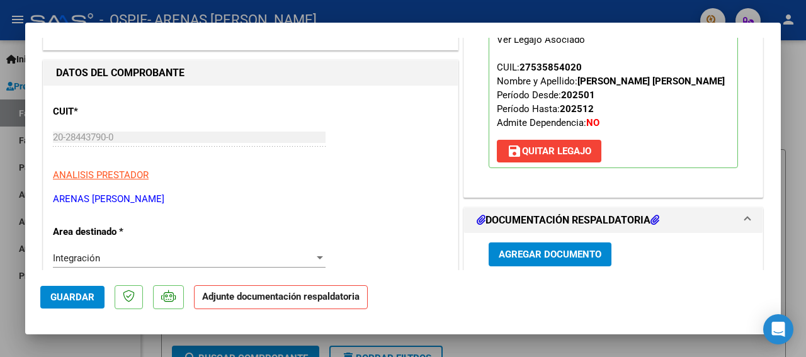
scroll to position [136, 0]
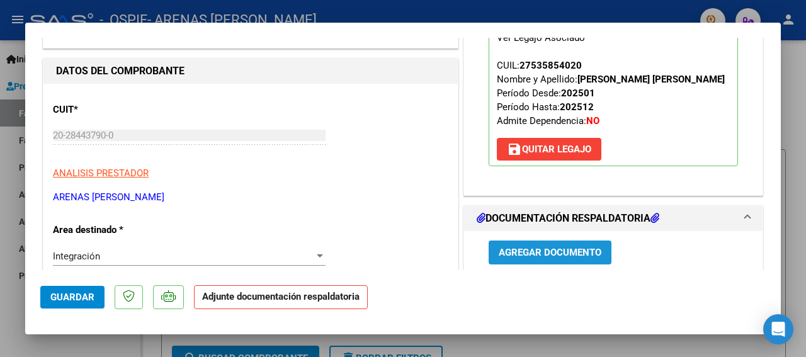
click at [559, 248] on span "Agregar Documento" at bounding box center [550, 253] width 103 height 11
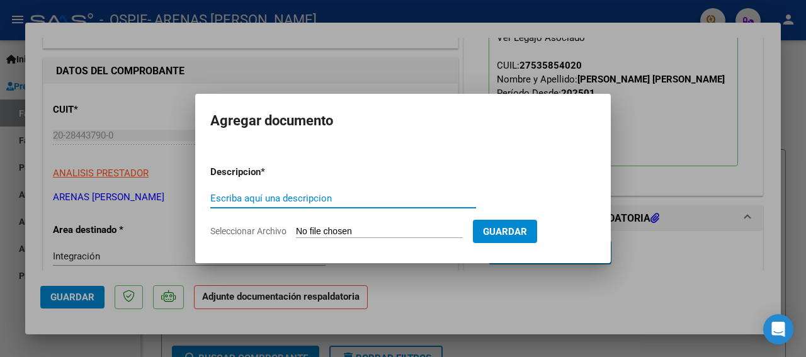
click at [238, 200] on input "Escriba aquí una descripcion" at bounding box center [343, 198] width 266 height 11
type input "ASISTENCIA"
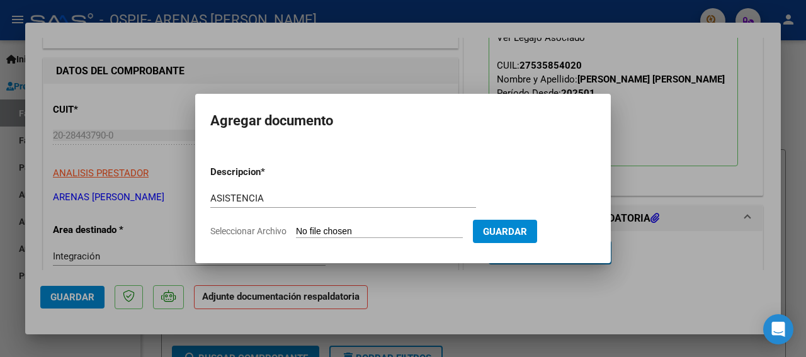
click at [330, 229] on input "Seleccionar Archivo" at bounding box center [379, 232] width 167 height 12
type input "C:\fakepath\ARECO AGOSTO 25.jpg"
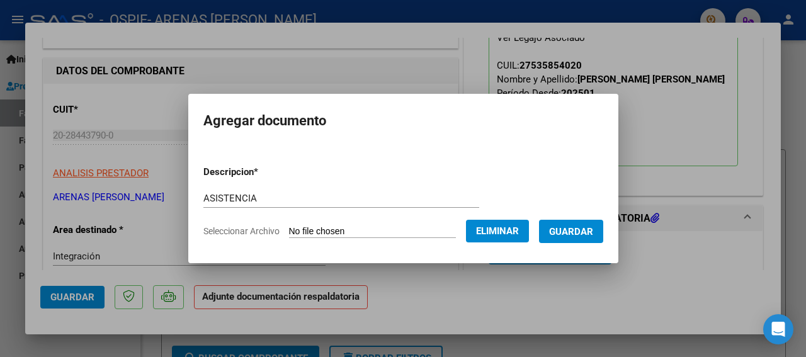
click at [572, 232] on span "Guardar" at bounding box center [571, 231] width 44 height 11
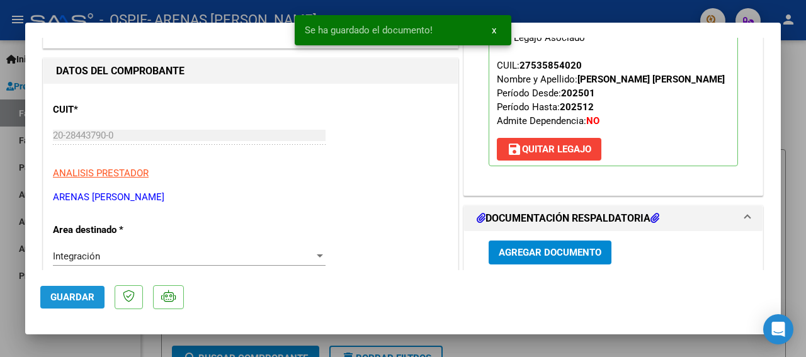
click at [74, 301] on span "Guardar" at bounding box center [72, 297] width 44 height 11
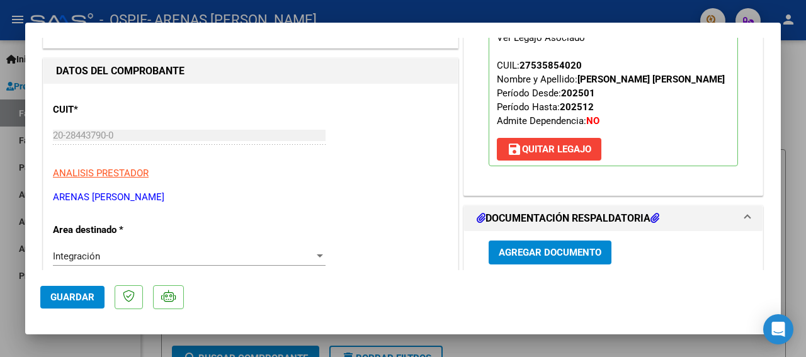
click at [11, 161] on div at bounding box center [403, 178] width 806 height 357
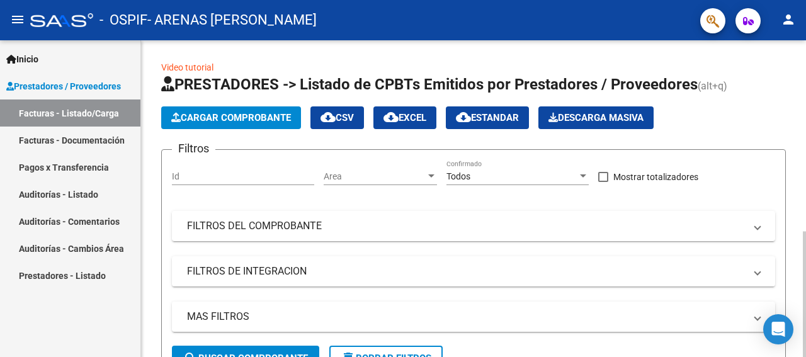
click at [225, 115] on span "Cargar Comprobante" at bounding box center [231, 117] width 120 height 11
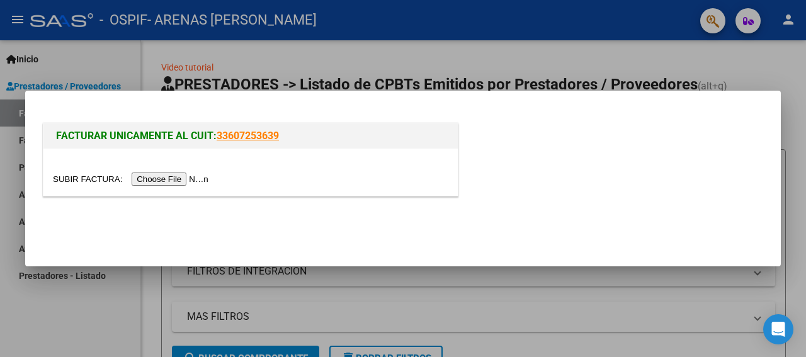
click at [69, 176] on input "file" at bounding box center [132, 179] width 159 height 13
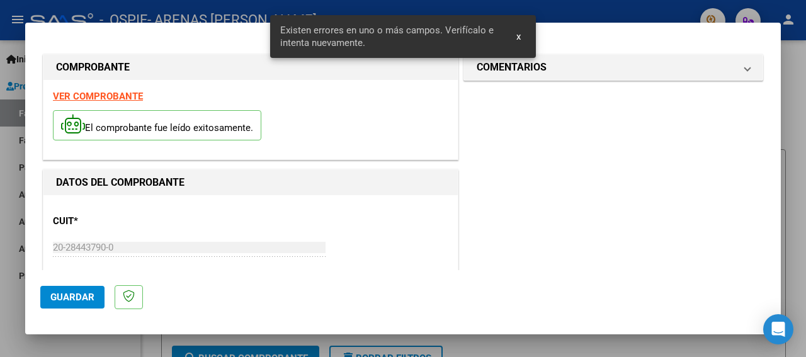
scroll to position [323, 0]
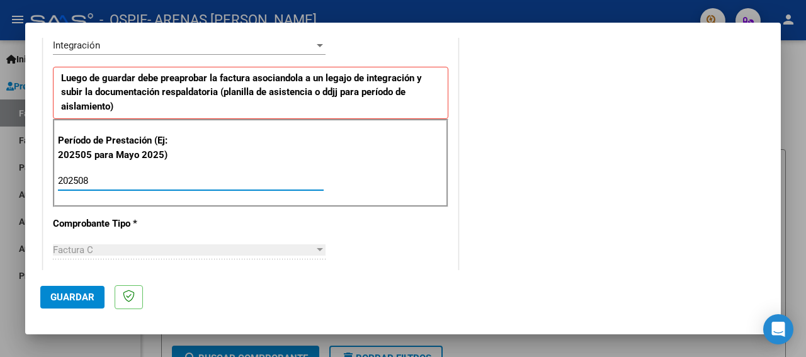
type input "202508"
click at [81, 297] on span "Guardar" at bounding box center [72, 297] width 44 height 11
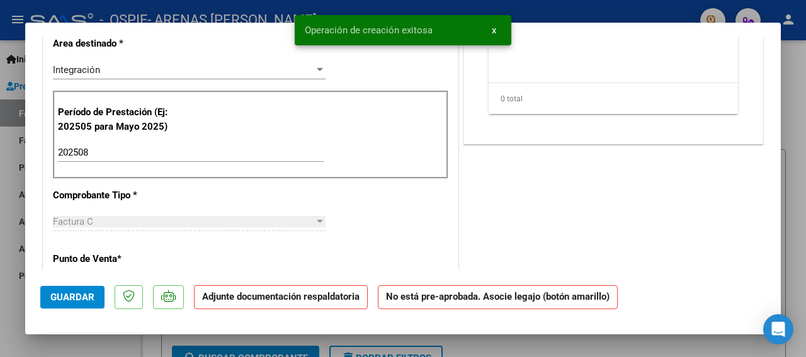
scroll to position [0, 0]
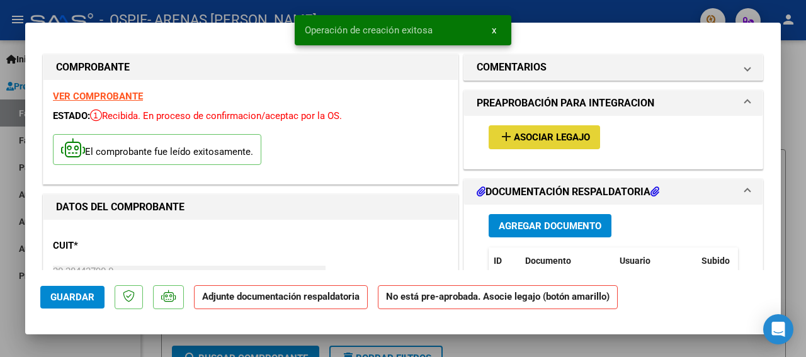
click at [522, 132] on span "Asociar Legajo" at bounding box center [552, 137] width 76 height 11
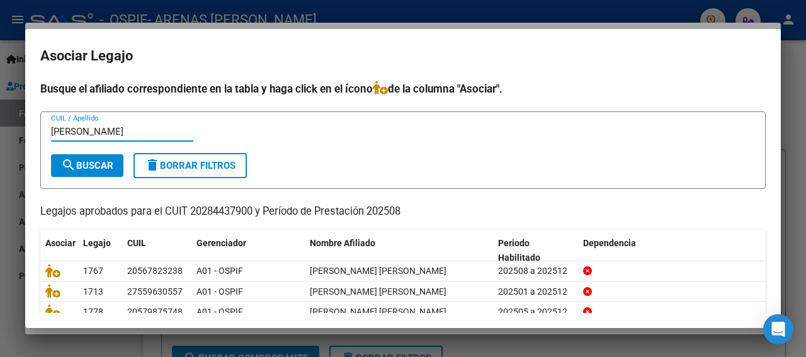
type input "[PERSON_NAME]"
click at [74, 156] on button "search Buscar" at bounding box center [87, 165] width 72 height 23
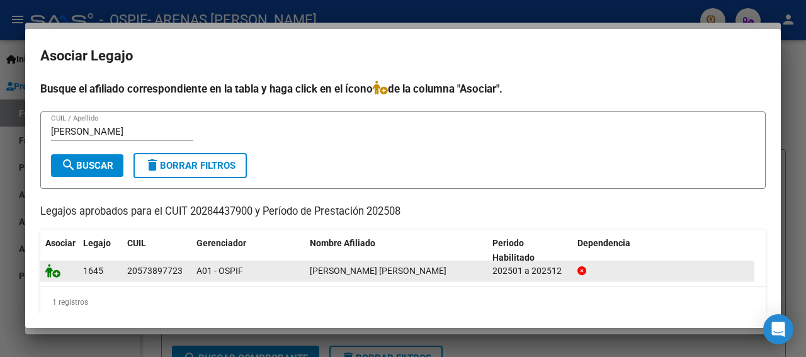
click at [49, 269] on icon at bounding box center [52, 271] width 15 height 14
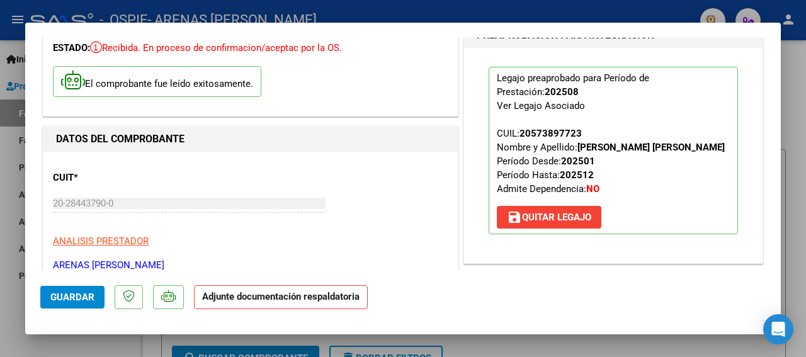
scroll to position [136, 0]
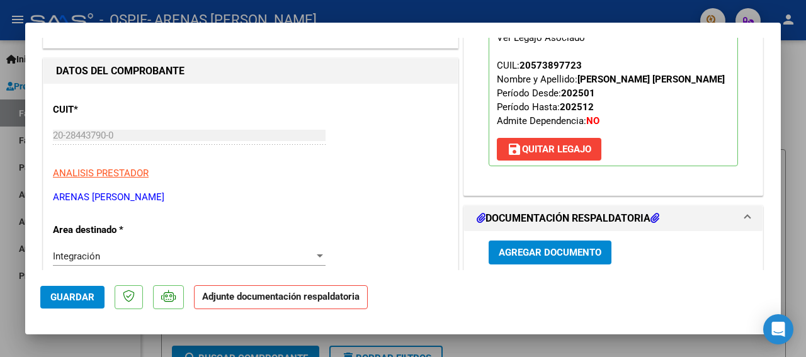
click at [539, 246] on span "Agregar Documento" at bounding box center [550, 251] width 103 height 11
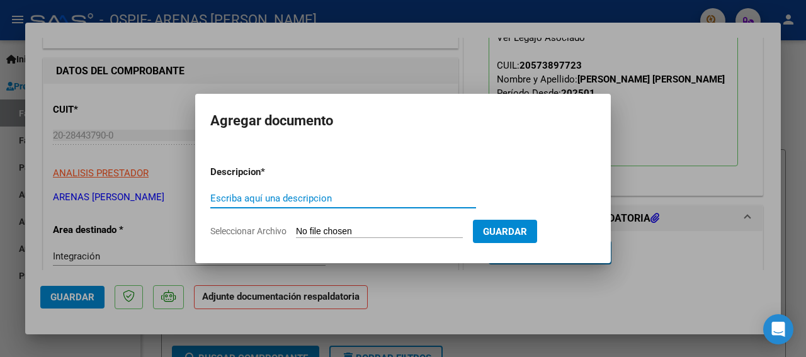
click at [224, 200] on input "Escriba aquí una descripcion" at bounding box center [343, 198] width 266 height 11
type input "ASISTENCIA"
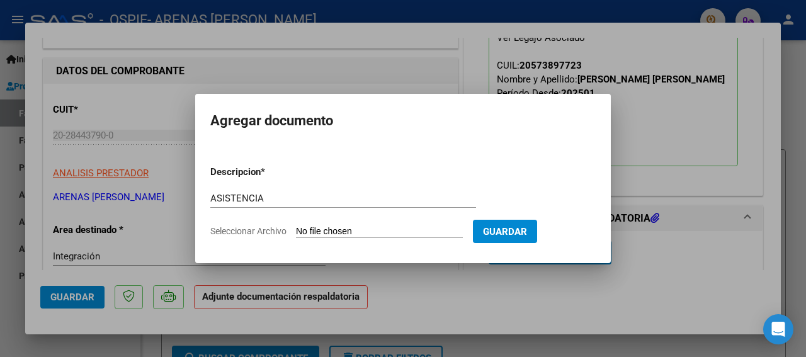
click at [313, 232] on input "Seleccionar Archivo" at bounding box center [379, 232] width 167 height 12
type input "C:\fakepath\[PERSON_NAME] [PERSON_NAME] 25 .jpg"
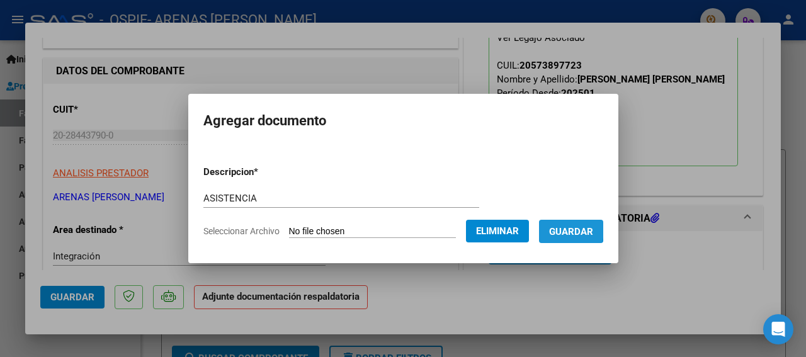
click at [555, 226] on button "Guardar" at bounding box center [571, 231] width 64 height 23
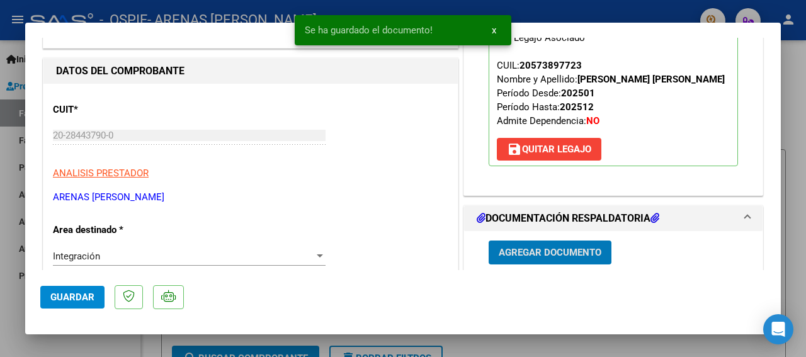
click at [91, 290] on button "Guardar" at bounding box center [72, 297] width 64 height 23
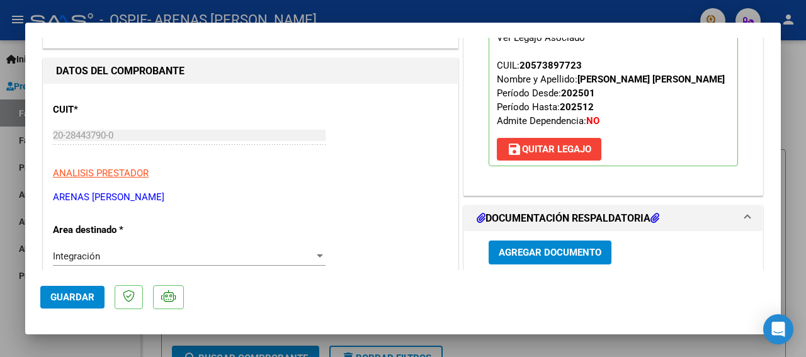
click at [4, 156] on div at bounding box center [403, 178] width 806 height 357
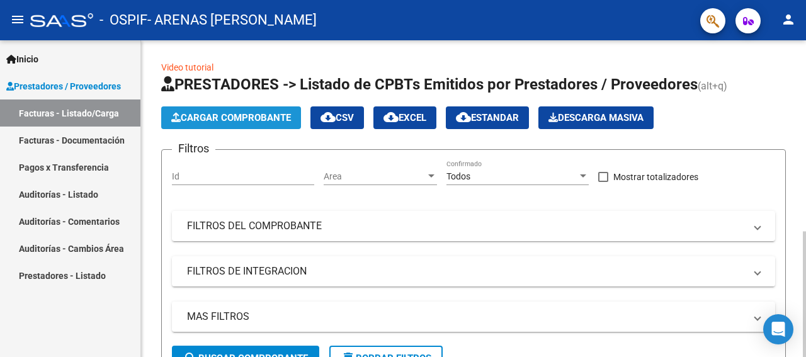
click at [215, 118] on span "Cargar Comprobante" at bounding box center [231, 117] width 120 height 11
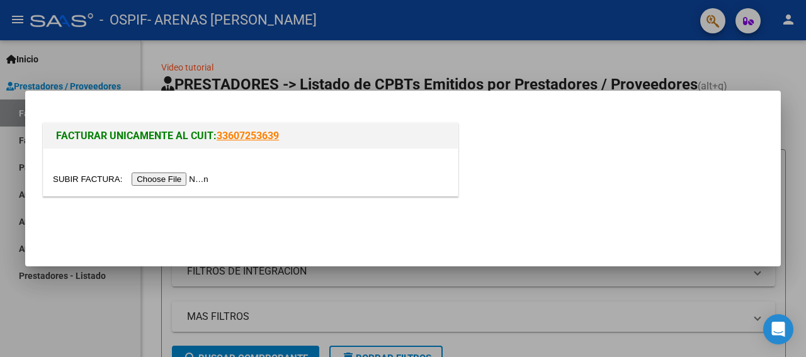
click at [72, 179] on input "file" at bounding box center [132, 179] width 159 height 13
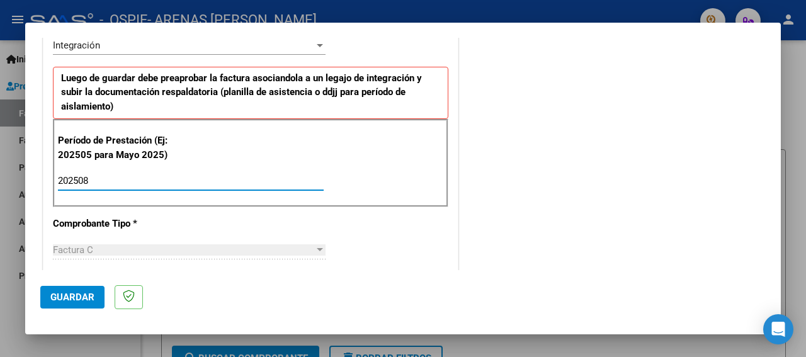
type input "202508"
click at [88, 291] on button "Guardar" at bounding box center [72, 297] width 64 height 23
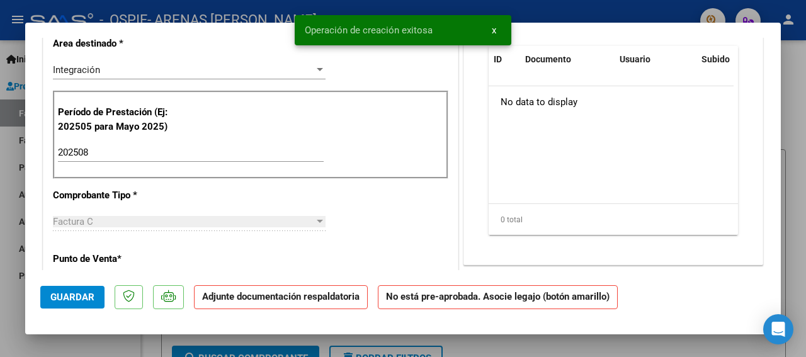
scroll to position [0, 0]
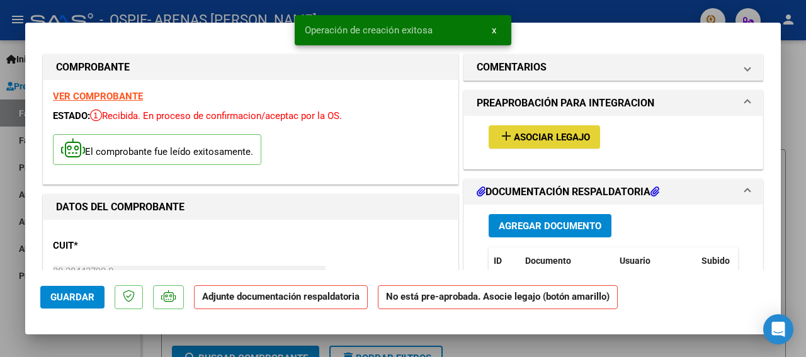
click at [551, 134] on span "Asociar Legajo" at bounding box center [552, 137] width 76 height 11
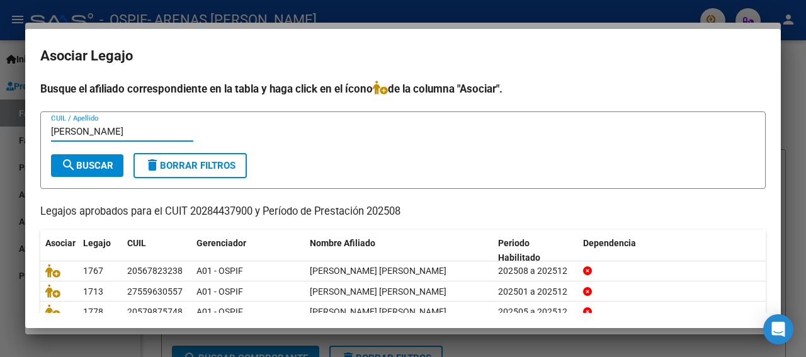
type input "[PERSON_NAME]"
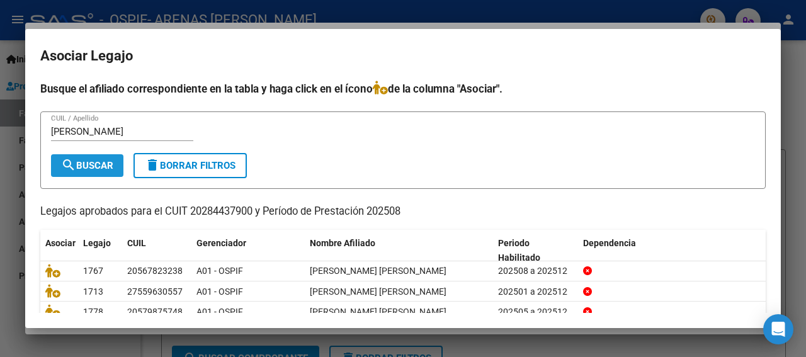
click at [98, 160] on span "search Buscar" at bounding box center [87, 165] width 52 height 11
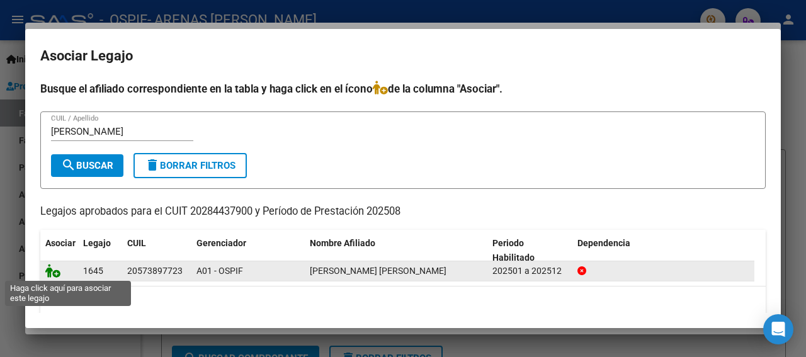
click at [53, 273] on icon at bounding box center [52, 271] width 15 height 14
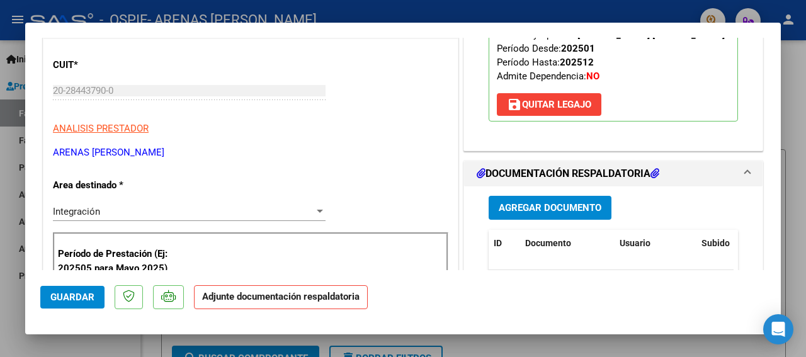
scroll to position [204, 0]
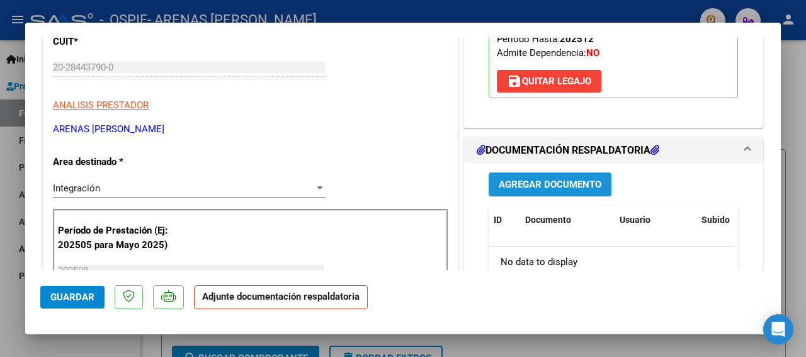
click at [549, 185] on span "Agregar Documento" at bounding box center [550, 185] width 103 height 11
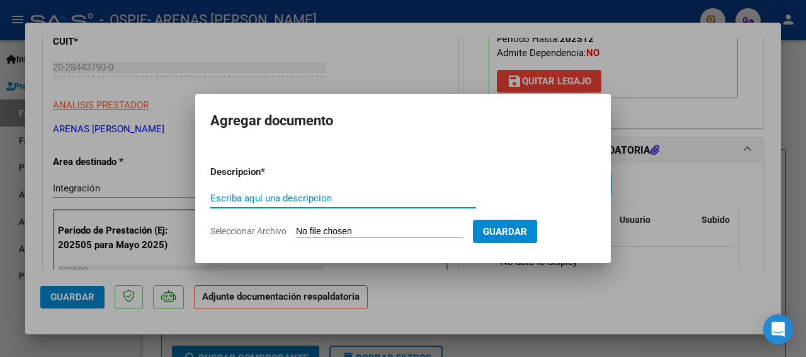
click at [226, 200] on input "Escriba aquí una descripcion" at bounding box center [343, 198] width 266 height 11
type input "ASISTENCIA"
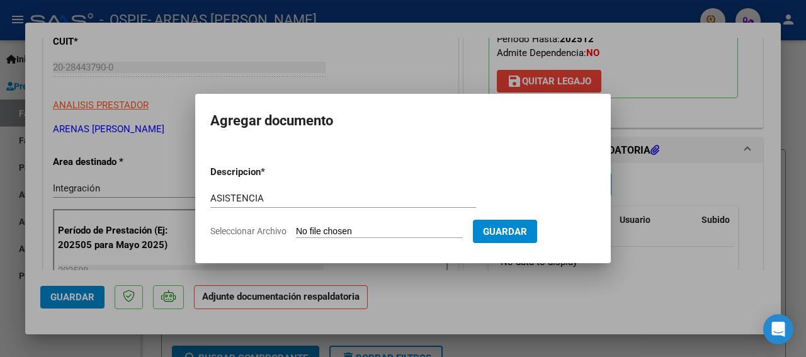
click at [331, 235] on input "Seleccionar Archivo" at bounding box center [379, 232] width 167 height 12
drag, startPoint x: 416, startPoint y: 297, endPoint x: 428, endPoint y: 292, distance: 12.4
click at [428, 292] on div at bounding box center [403, 178] width 806 height 357
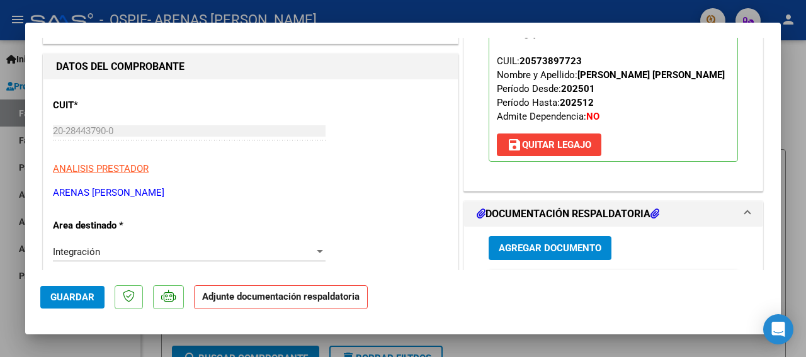
scroll to position [136, 0]
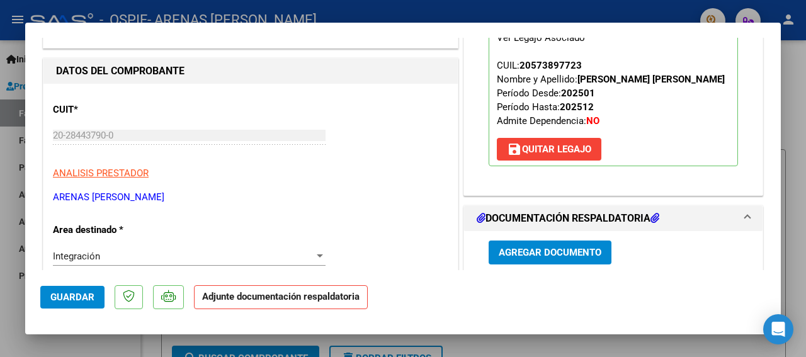
click at [542, 151] on span "save [PERSON_NAME]" at bounding box center [549, 149] width 84 height 11
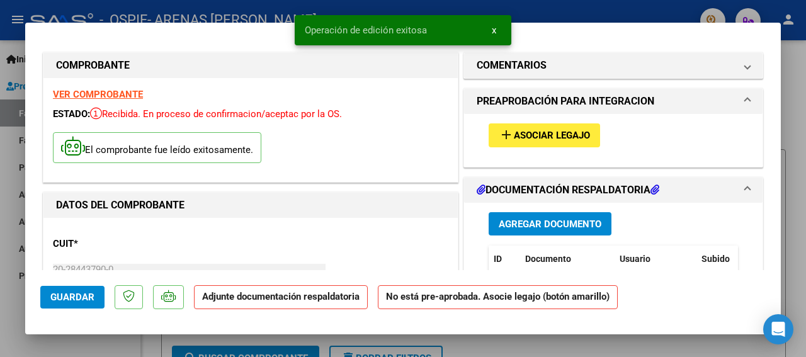
scroll to position [0, 0]
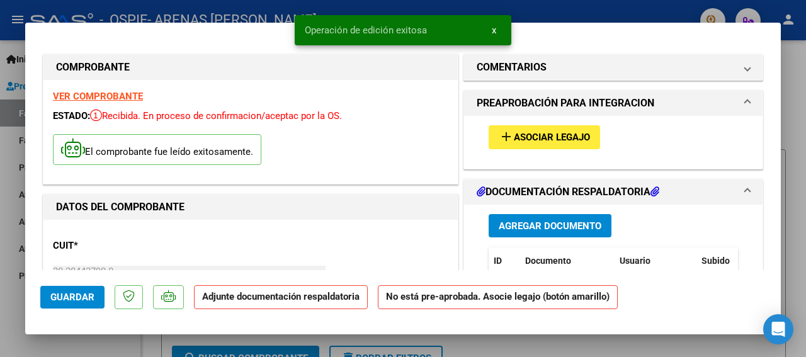
click at [545, 135] on span "Asociar Legajo" at bounding box center [552, 137] width 76 height 11
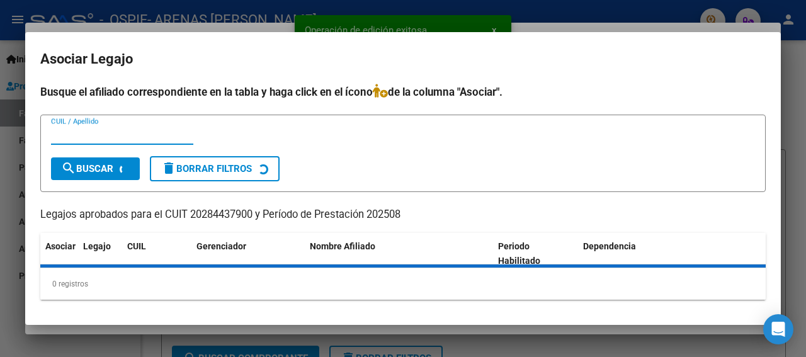
click at [88, 134] on input "CUIL / Apellido" at bounding box center [122, 134] width 142 height 11
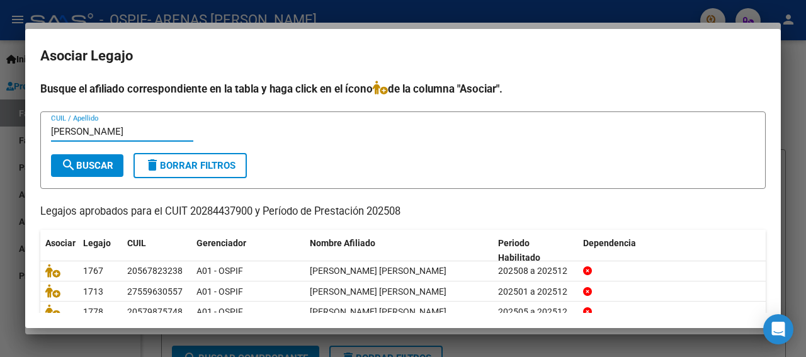
type input "[PERSON_NAME]"
click at [83, 168] on span "search Buscar" at bounding box center [87, 165] width 52 height 11
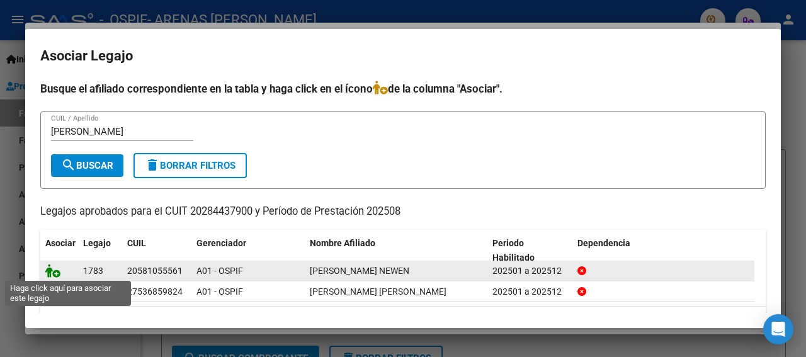
click at [50, 273] on icon at bounding box center [52, 271] width 15 height 14
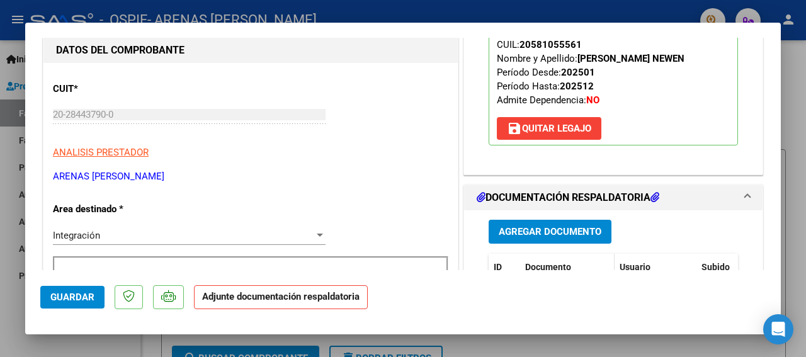
scroll to position [193, 0]
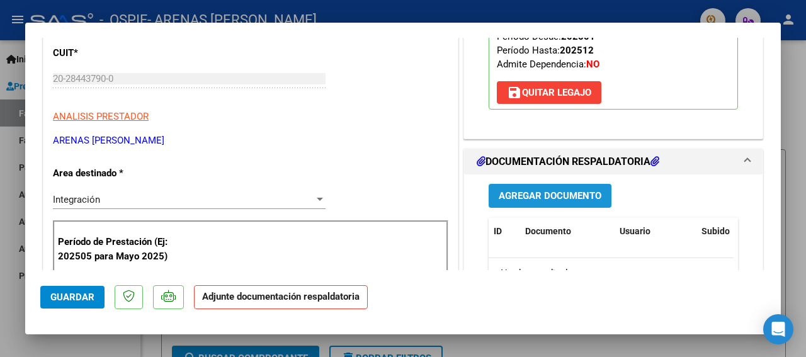
click at [554, 205] on button "Agregar Documento" at bounding box center [550, 195] width 123 height 23
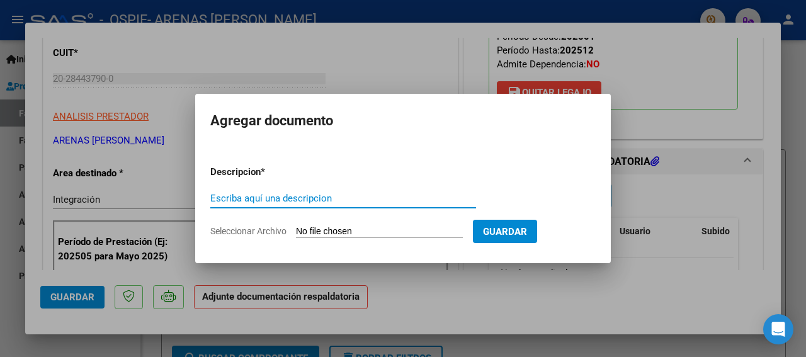
click at [258, 202] on input "Escriba aquí una descripcion" at bounding box center [343, 198] width 266 height 11
type input "ASSITENCIA"
click at [331, 231] on input "Seleccionar Archivo" at bounding box center [379, 232] width 167 height 12
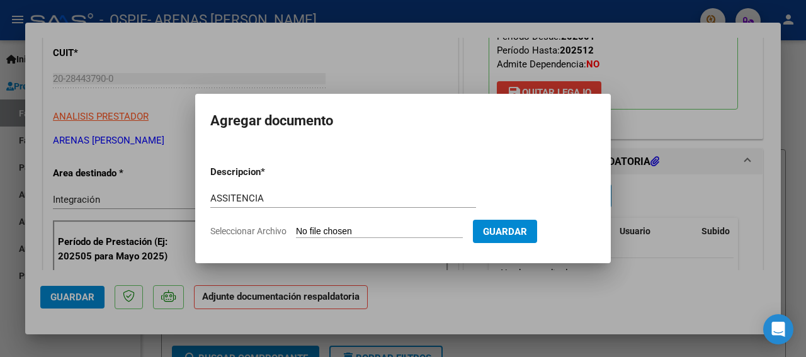
type input "C:\fakepath\[PERSON_NAME] [PERSON_NAME] 25 .jpg"
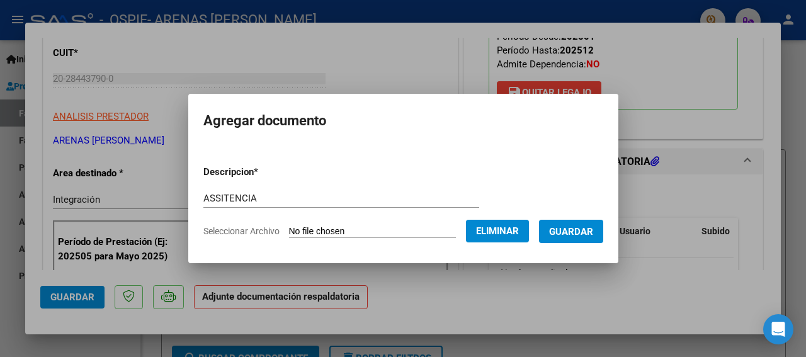
click at [582, 230] on span "Guardar" at bounding box center [571, 231] width 44 height 11
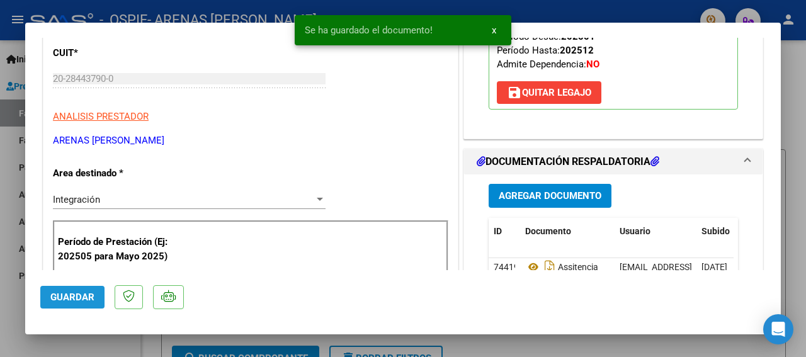
click at [93, 293] on span "Guardar" at bounding box center [72, 297] width 44 height 11
click at [13, 163] on div at bounding box center [403, 178] width 806 height 357
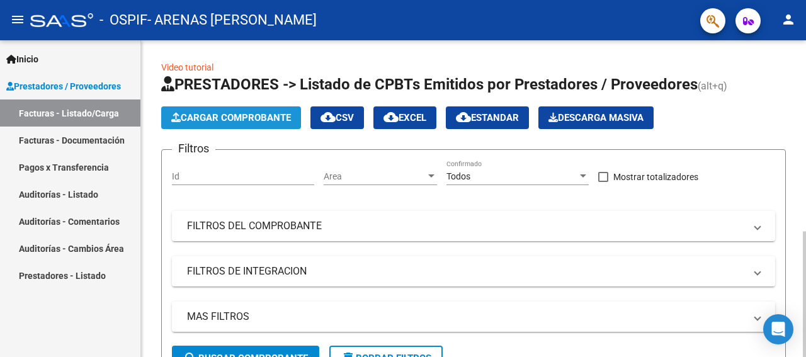
click at [210, 124] on button "Cargar Comprobante" at bounding box center [231, 117] width 140 height 23
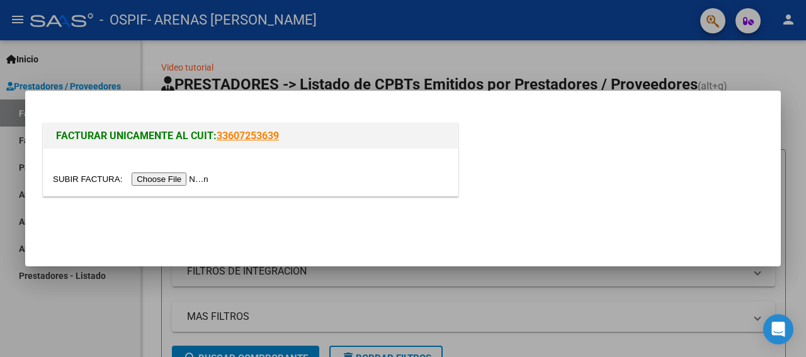
click at [77, 179] on input "file" at bounding box center [132, 179] width 159 height 13
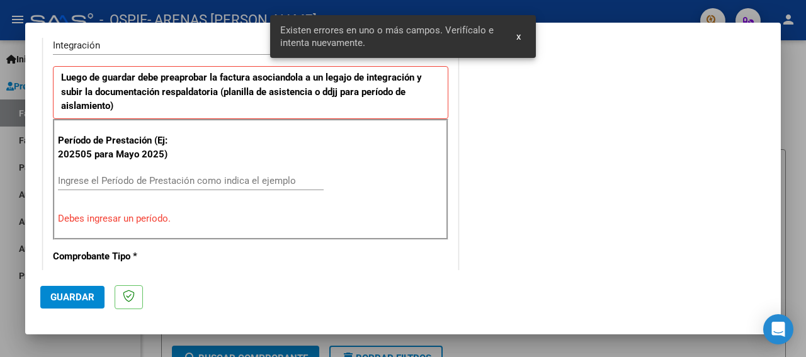
click at [90, 180] on input "Ingrese el Período de Prestación como indica el ejemplo" at bounding box center [191, 180] width 266 height 11
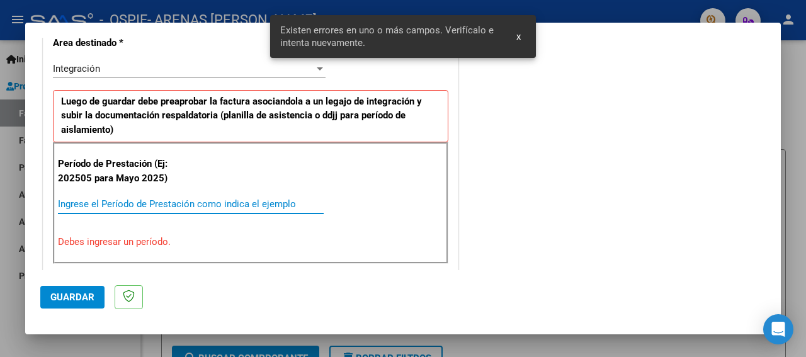
scroll to position [323, 0]
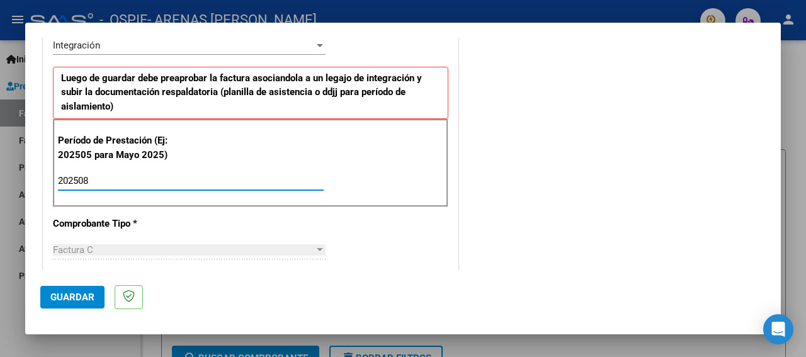
type input "202508"
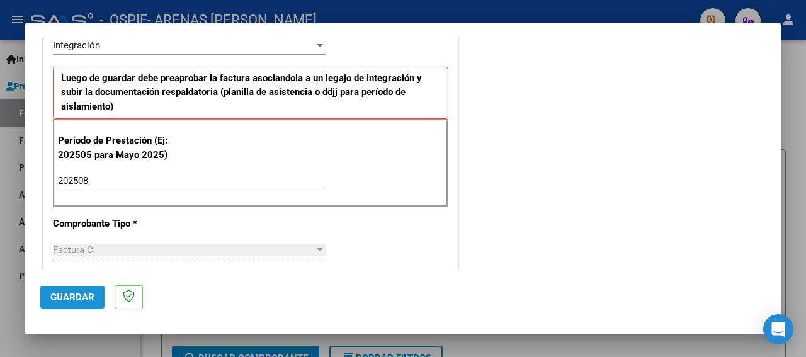
click at [82, 295] on span "Guardar" at bounding box center [72, 297] width 44 height 11
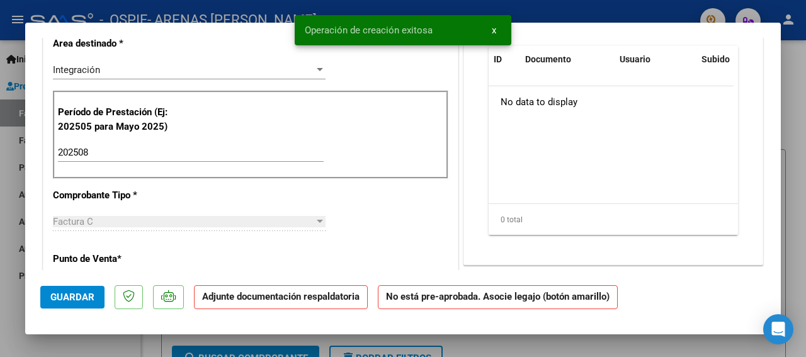
scroll to position [0, 0]
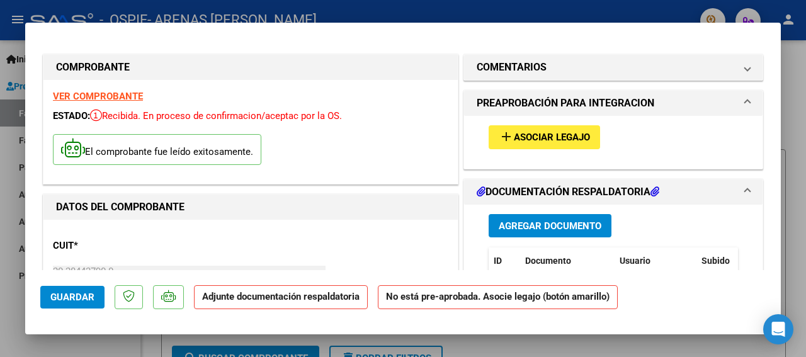
click at [546, 130] on button "add Asociar Legajo" at bounding box center [545, 136] width 112 height 23
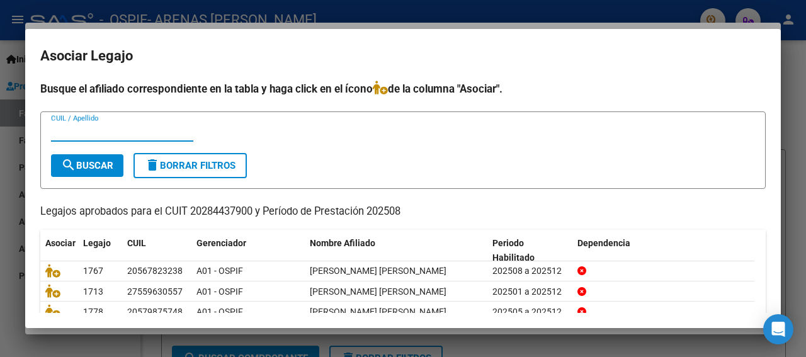
click at [79, 133] on input "CUIL / Apellido" at bounding box center [122, 131] width 142 height 11
type input "[PERSON_NAME]"
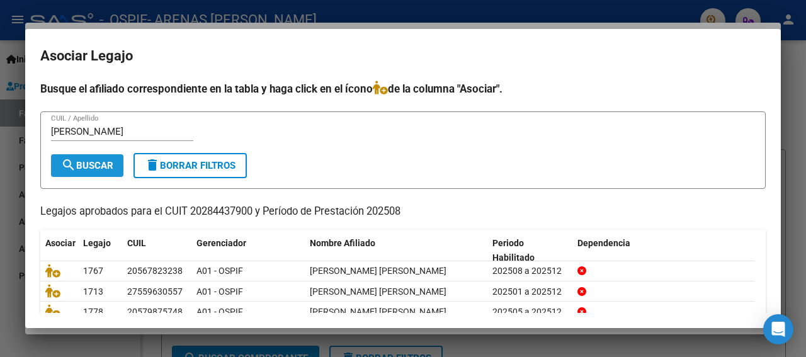
click at [103, 168] on span "search Buscar" at bounding box center [87, 165] width 52 height 11
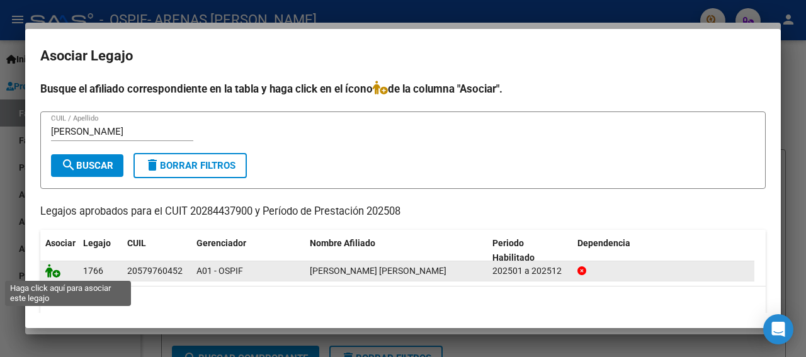
click at [54, 274] on icon at bounding box center [52, 271] width 15 height 14
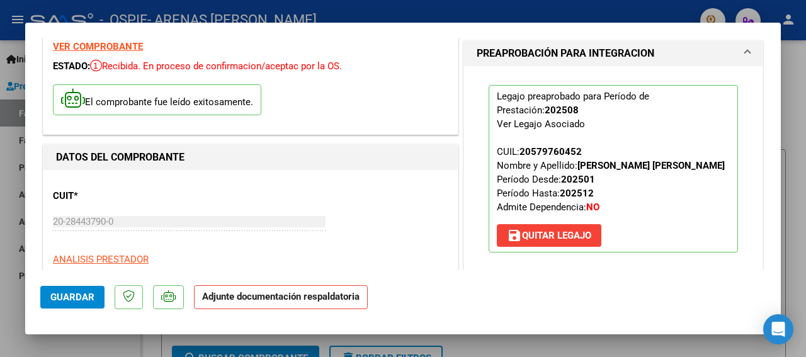
scroll to position [136, 0]
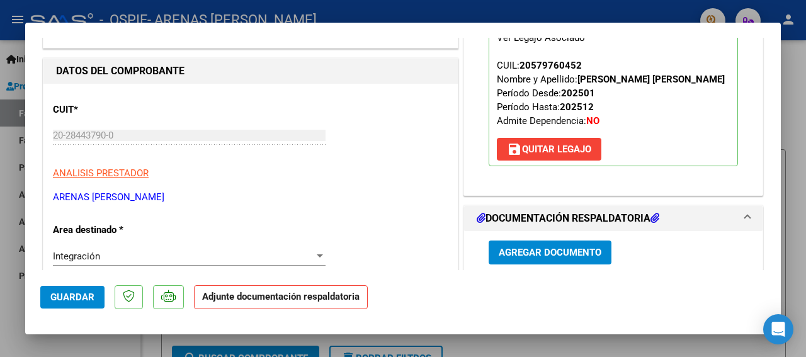
click at [553, 250] on span "Agregar Documento" at bounding box center [550, 253] width 103 height 11
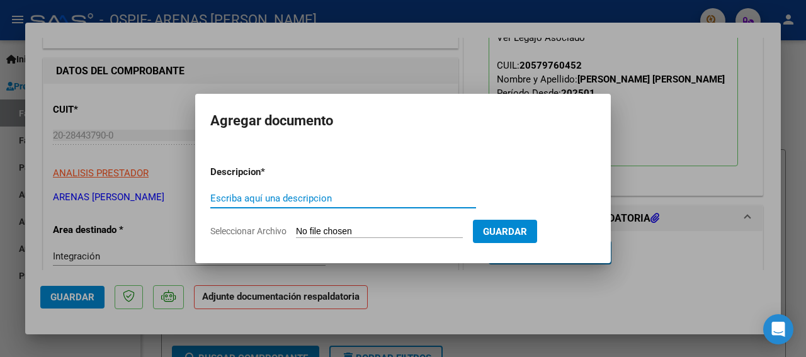
click at [275, 200] on input "Escriba aquí una descripcion" at bounding box center [343, 198] width 266 height 11
type input "ASISTENCIA"
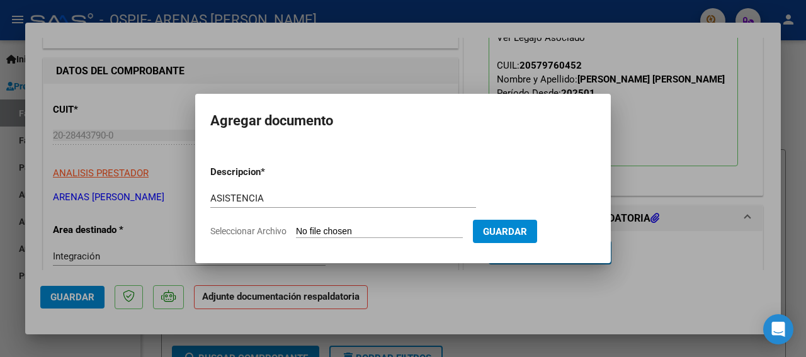
click at [318, 236] on input "Seleccionar Archivo" at bounding box center [379, 232] width 167 height 12
type input "C:\fakepath\[PERSON_NAME] [PERSON_NAME] [PERSON_NAME] 25 .jpg"
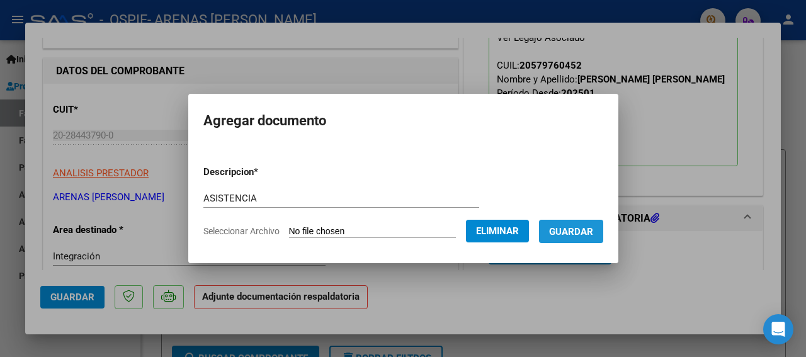
click at [572, 235] on span "Guardar" at bounding box center [571, 231] width 44 height 11
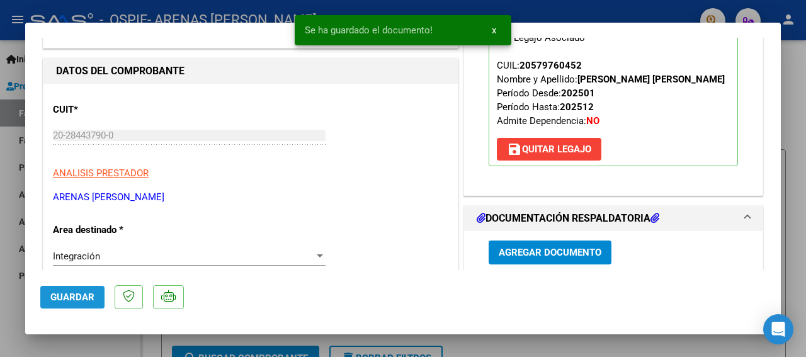
click at [86, 304] on button "Guardar" at bounding box center [72, 297] width 64 height 23
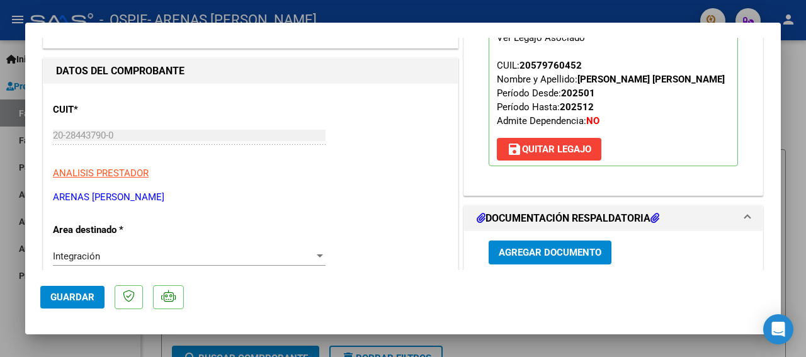
click at [80, 298] on span "Guardar" at bounding box center [72, 297] width 44 height 11
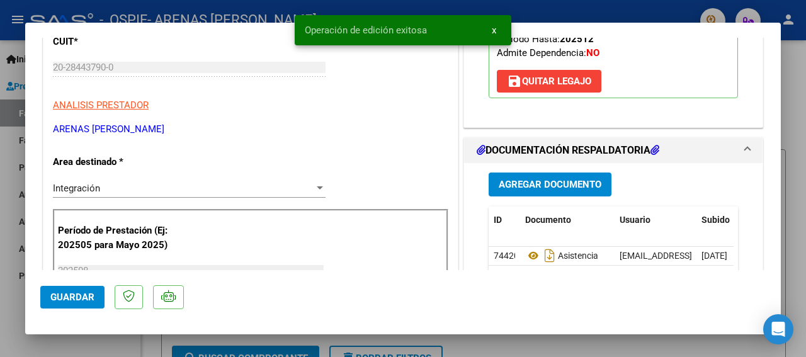
scroll to position [238, 0]
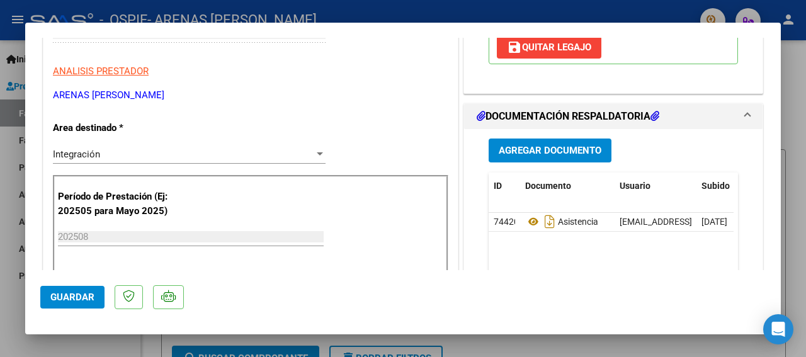
click at [13, 140] on div at bounding box center [403, 178] width 806 height 357
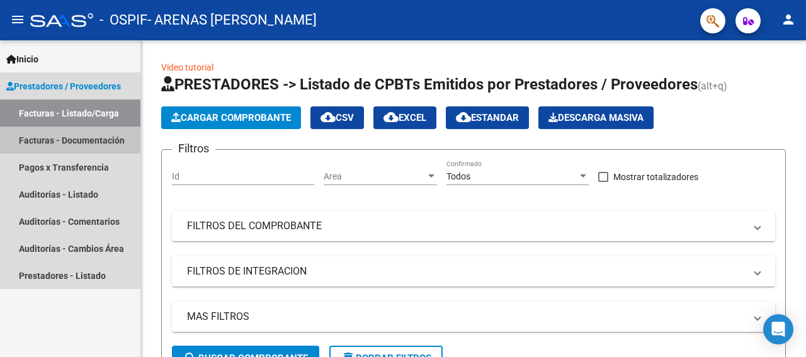
click at [4, 144] on link "Facturas - Documentación" at bounding box center [70, 140] width 141 height 27
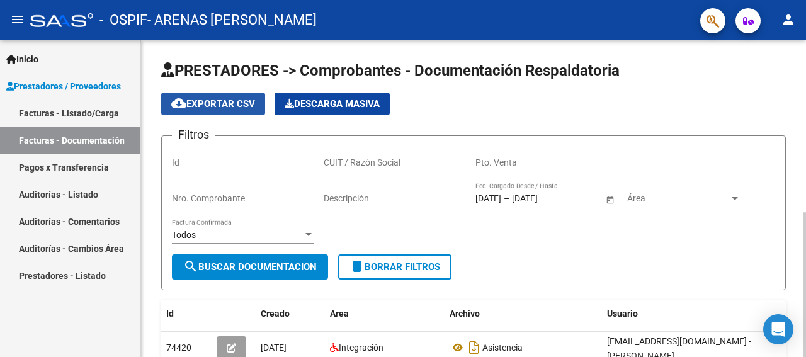
click at [210, 104] on span "cloud_download Exportar CSV" at bounding box center [213, 103] width 84 height 11
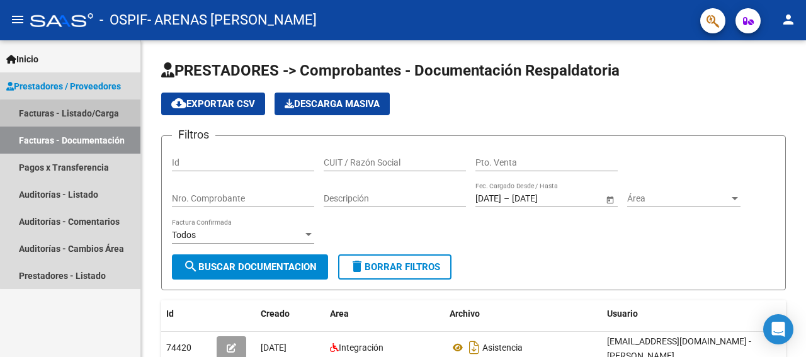
click at [96, 115] on link "Facturas - Listado/Carga" at bounding box center [70, 113] width 141 height 27
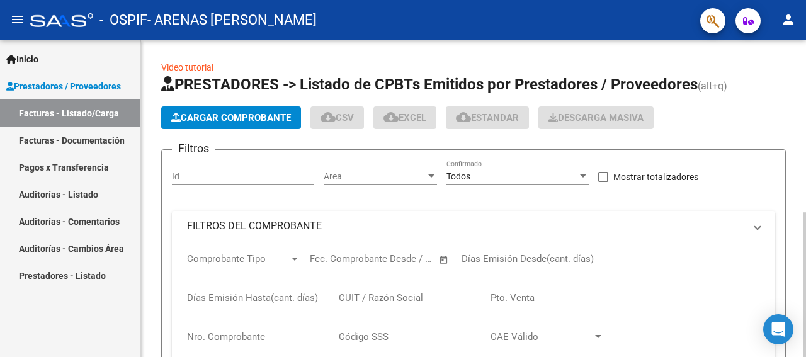
click at [250, 118] on span "Cargar Comprobante" at bounding box center [231, 117] width 120 height 11
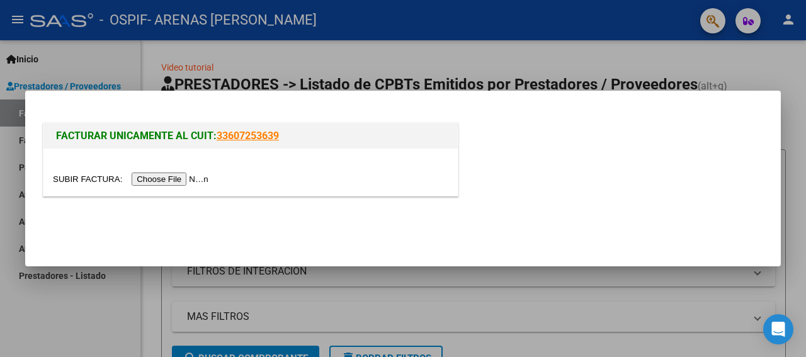
click at [90, 176] on input "file" at bounding box center [132, 179] width 159 height 13
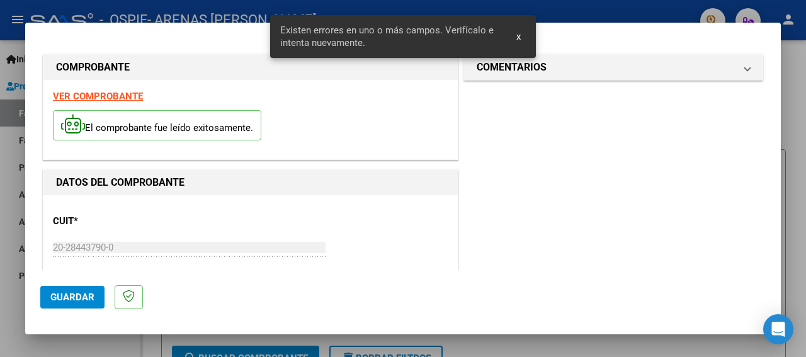
scroll to position [323, 0]
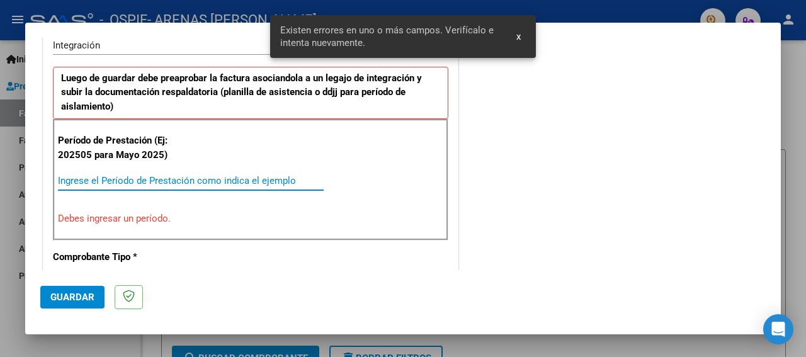
click at [112, 181] on input "Ingrese el Período de Prestación como indica el ejemplo" at bounding box center [191, 180] width 266 height 11
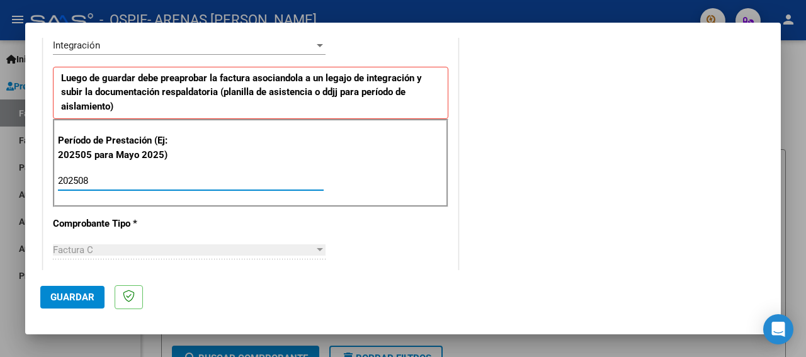
type input "202508"
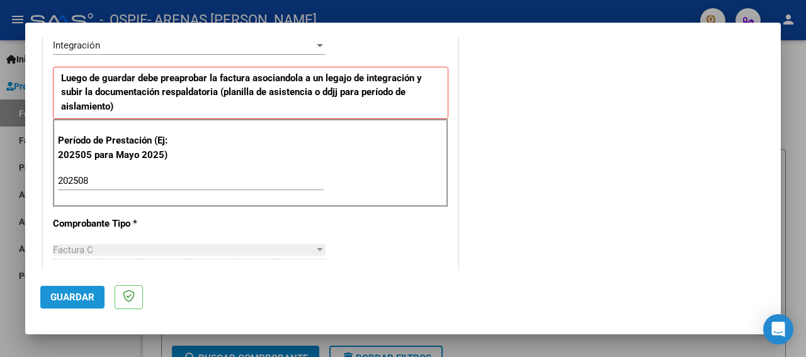
click at [86, 296] on span "Guardar" at bounding box center [72, 297] width 44 height 11
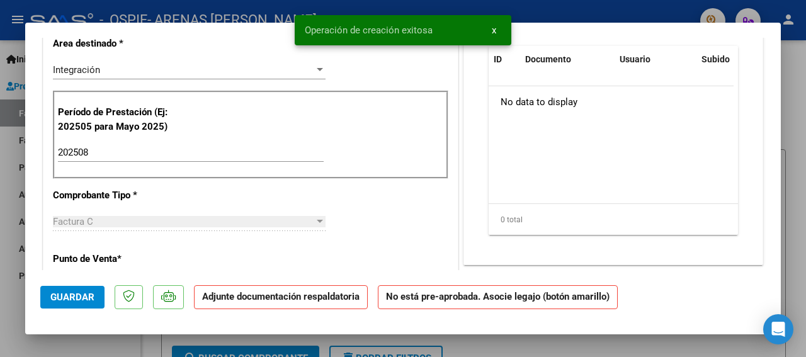
scroll to position [0, 0]
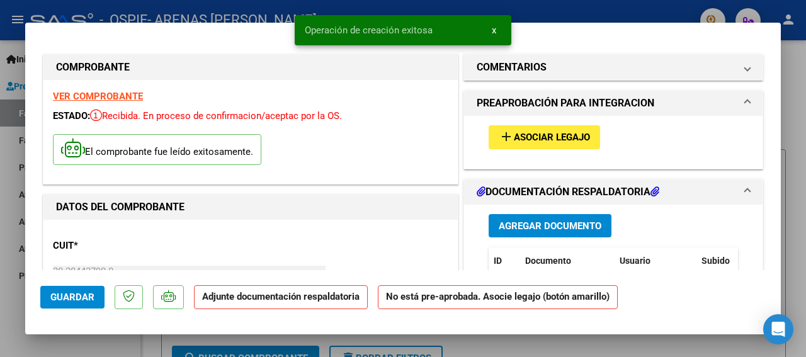
click at [532, 146] on button "add Asociar Legajo" at bounding box center [545, 136] width 112 height 23
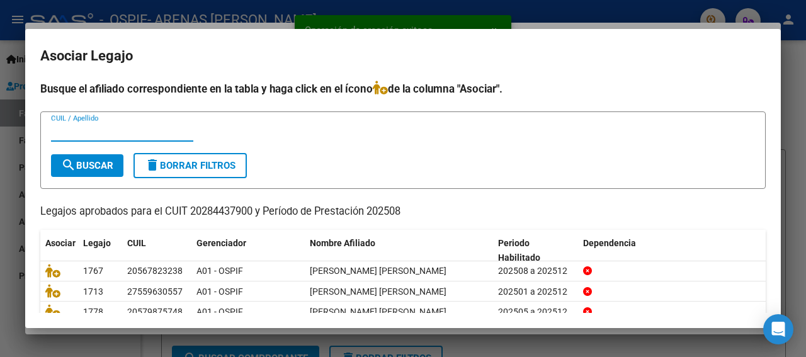
click at [109, 136] on input "CUIL / Apellido" at bounding box center [122, 131] width 142 height 11
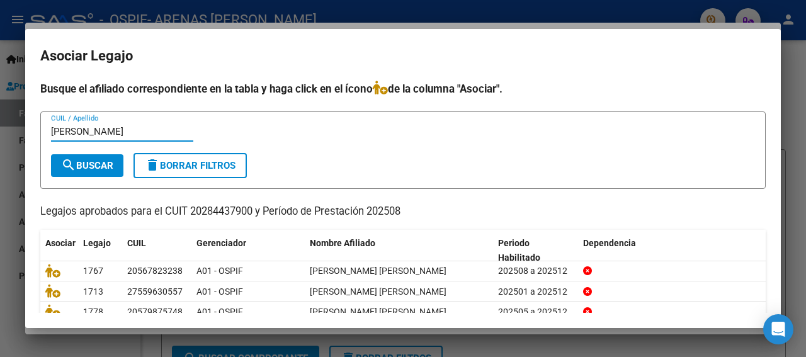
type input "[PERSON_NAME]"
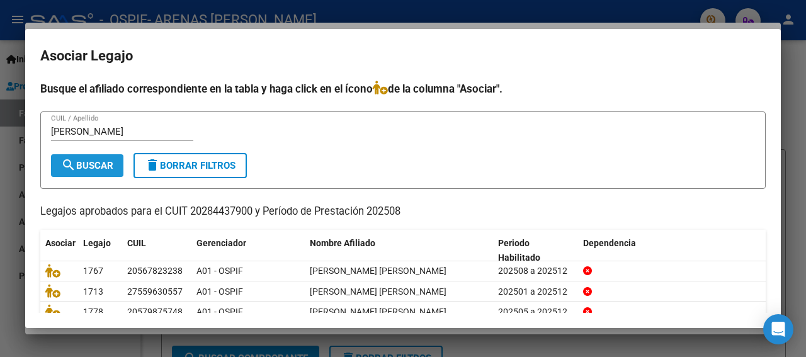
click at [110, 166] on span "search Buscar" at bounding box center [87, 165] width 52 height 11
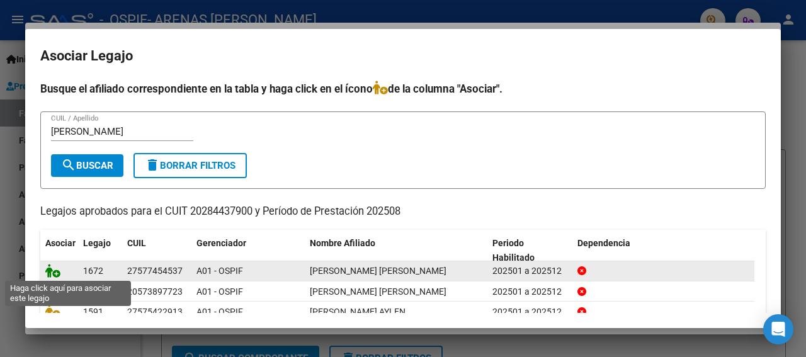
click at [52, 273] on icon at bounding box center [52, 271] width 15 height 14
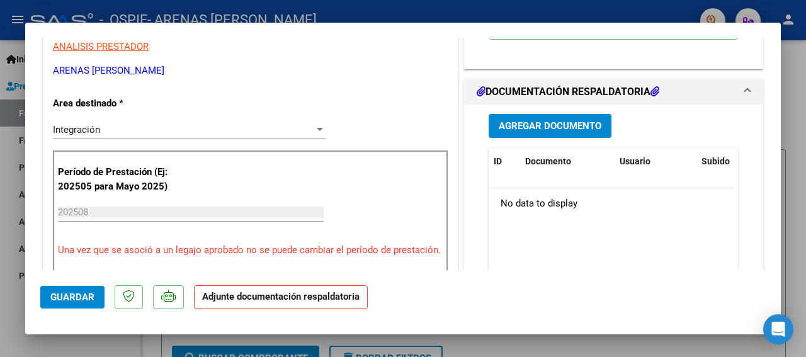
scroll to position [272, 0]
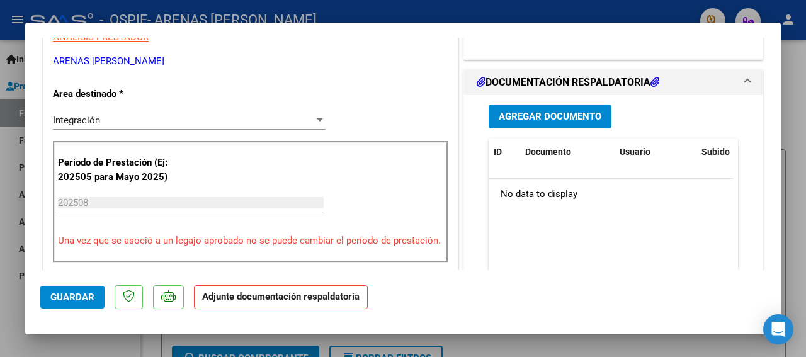
click at [517, 112] on span "Agregar Documento" at bounding box center [550, 117] width 103 height 11
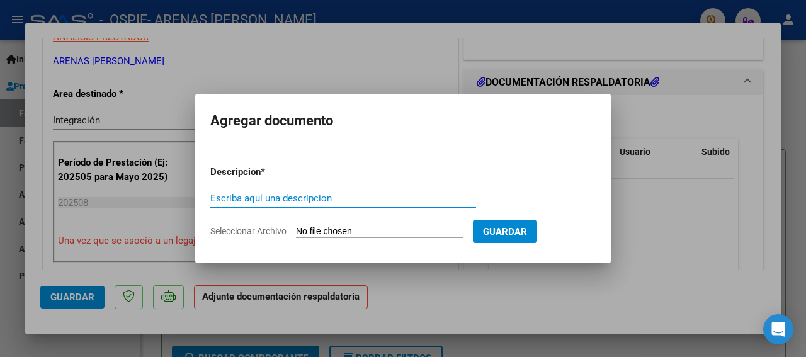
click at [257, 197] on input "Escriba aquí una descripcion" at bounding box center [343, 198] width 266 height 11
type input "ASISTENCIA"
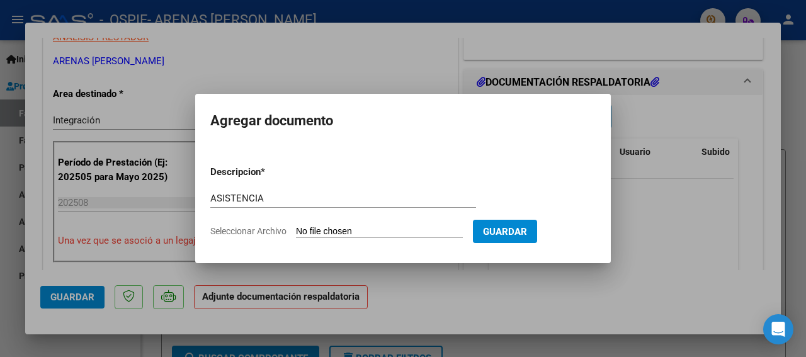
click at [318, 228] on input "Seleccionar Archivo" at bounding box center [379, 232] width 167 height 12
type input "C:\fakepath\[PERSON_NAME] [PERSON_NAME] 25 .jpg"
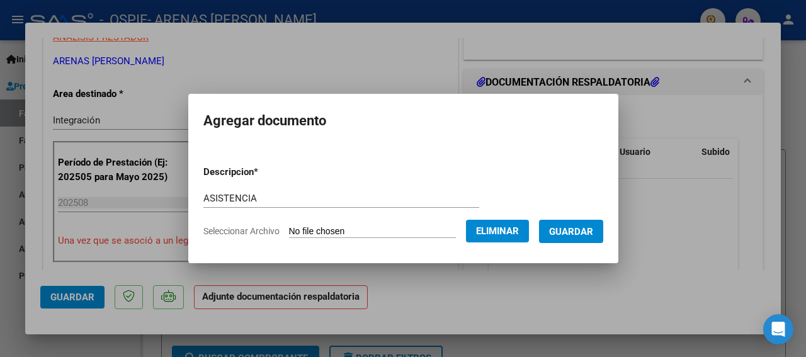
click at [589, 233] on span "Guardar" at bounding box center [571, 231] width 44 height 11
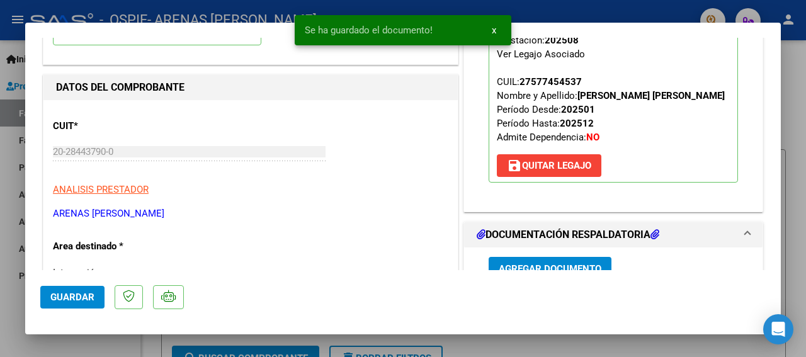
scroll to position [125, 0]
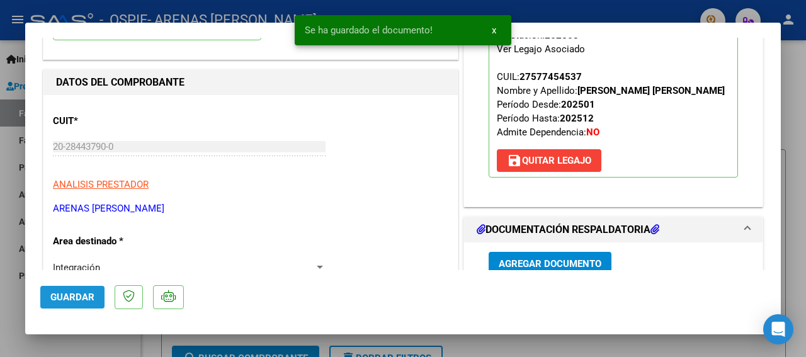
click at [80, 298] on span "Guardar" at bounding box center [72, 297] width 44 height 11
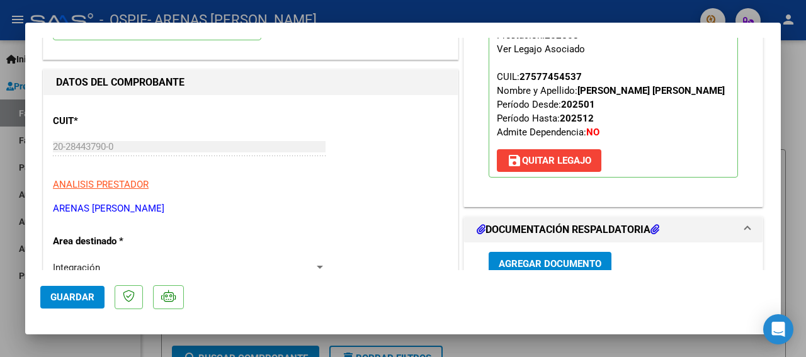
click at [15, 166] on div at bounding box center [403, 178] width 806 height 357
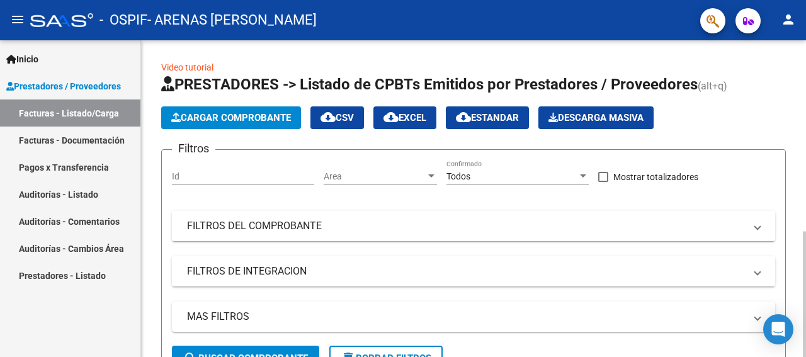
click at [214, 113] on span "Cargar Comprobante" at bounding box center [231, 117] width 120 height 11
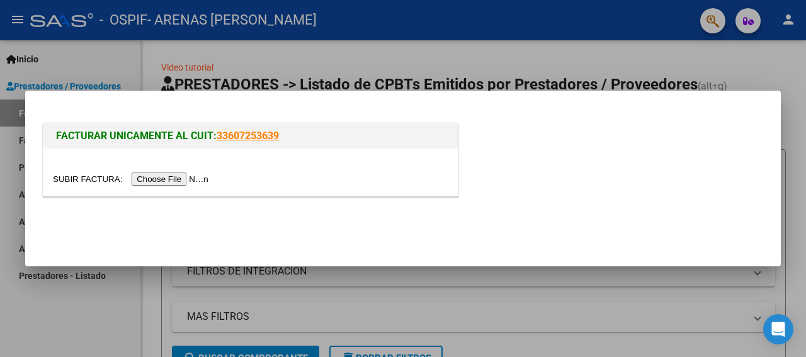
click at [72, 176] on input "file" at bounding box center [132, 179] width 159 height 13
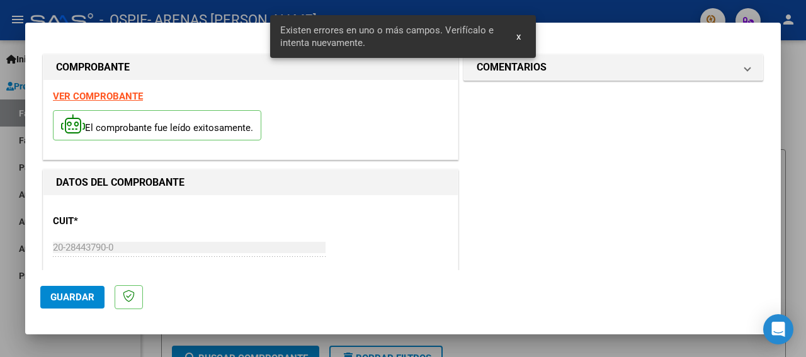
scroll to position [323, 0]
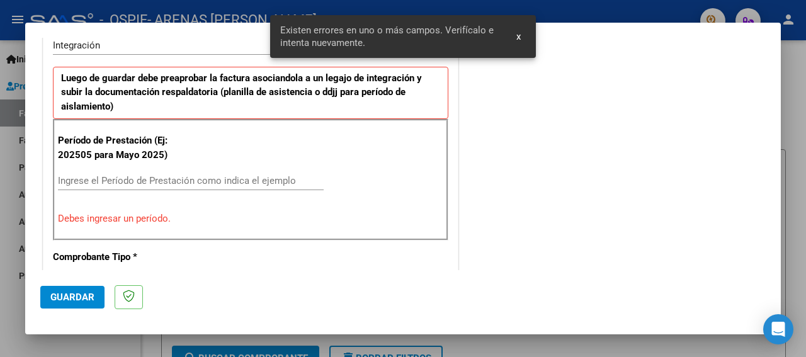
click at [89, 181] on input "Ingrese el Período de Prestación como indica el ejemplo" at bounding box center [191, 180] width 266 height 11
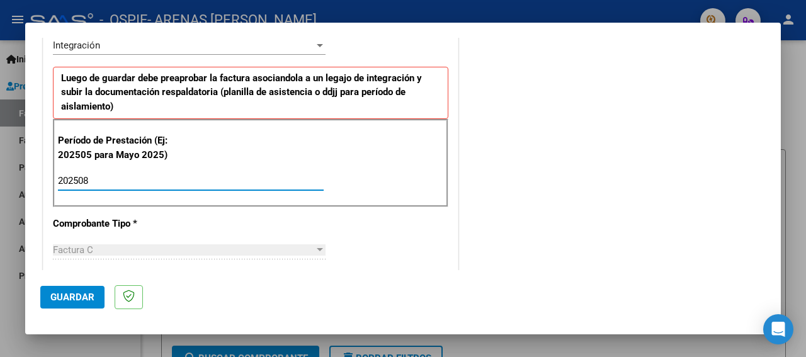
type input "202508"
click at [83, 294] on span "Guardar" at bounding box center [72, 297] width 44 height 11
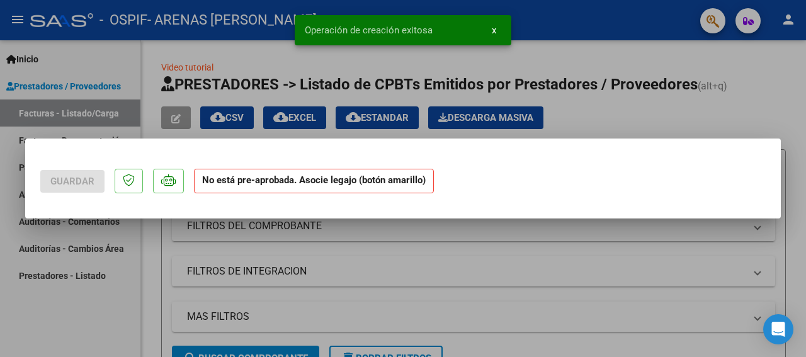
scroll to position [0, 0]
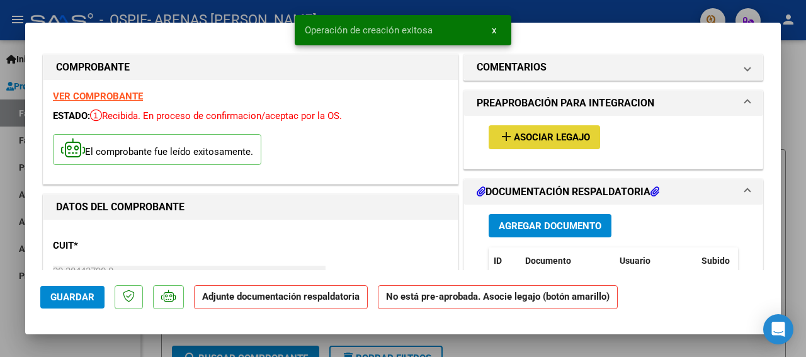
click at [521, 135] on span "Asociar Legajo" at bounding box center [552, 137] width 76 height 11
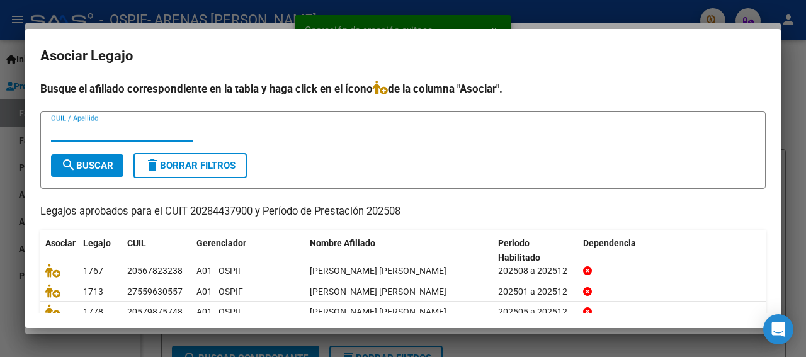
click at [124, 134] on input "CUIL / Apellido" at bounding box center [122, 131] width 142 height 11
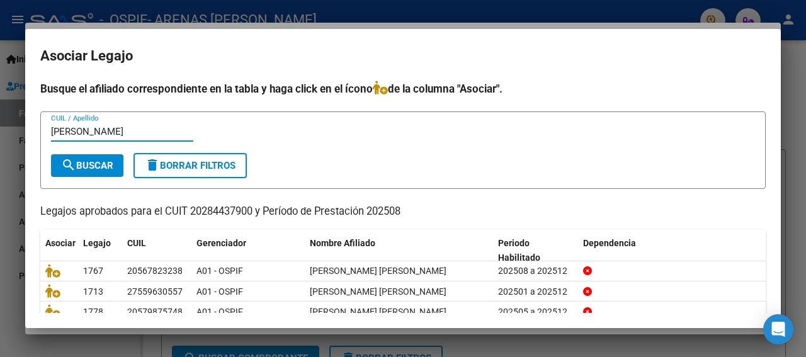
type input "[PERSON_NAME]"
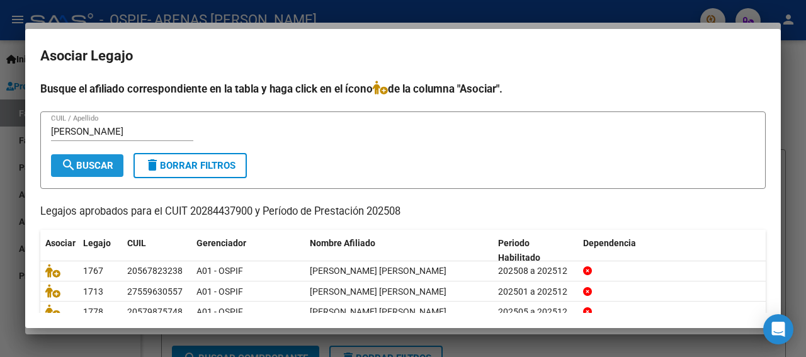
click at [90, 160] on span "search Buscar" at bounding box center [87, 165] width 52 height 11
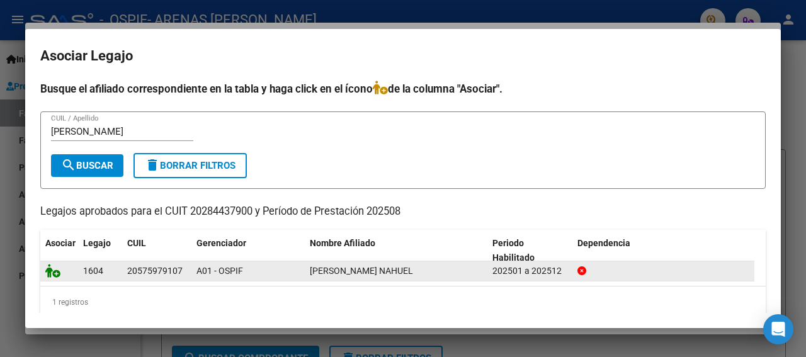
click at [50, 273] on icon at bounding box center [52, 271] width 15 height 14
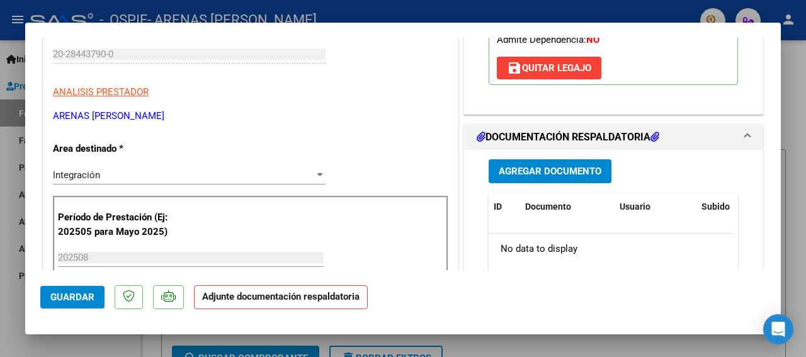
scroll to position [238, 0]
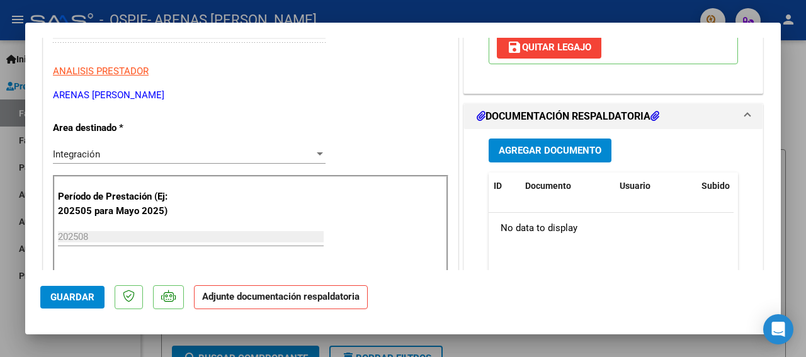
click at [544, 149] on span "Agregar Documento" at bounding box center [550, 151] width 103 height 11
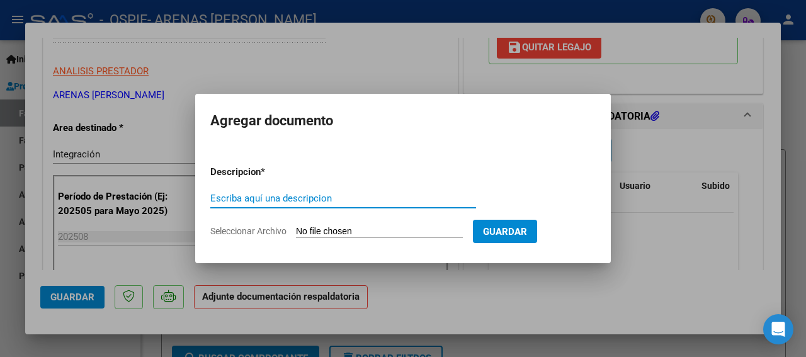
click at [230, 198] on input "Escriba aquí una descripcion" at bounding box center [343, 198] width 266 height 11
type input "ASISTENCIA"
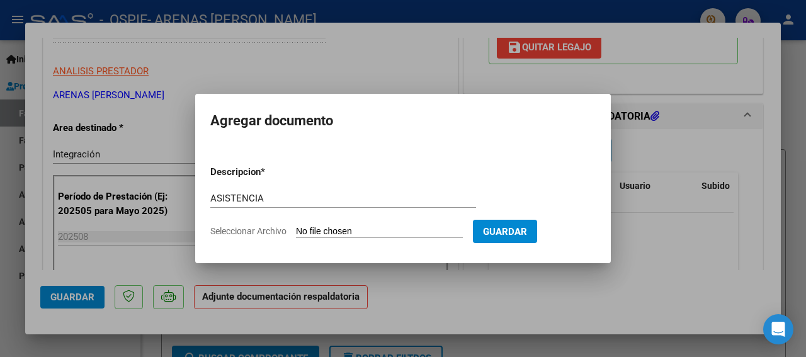
click at [336, 234] on input "Seleccionar Archivo" at bounding box center [379, 232] width 167 height 12
type input "C:\fakepath\[PERSON_NAME] [PERSON_NAME] 25.jpg"
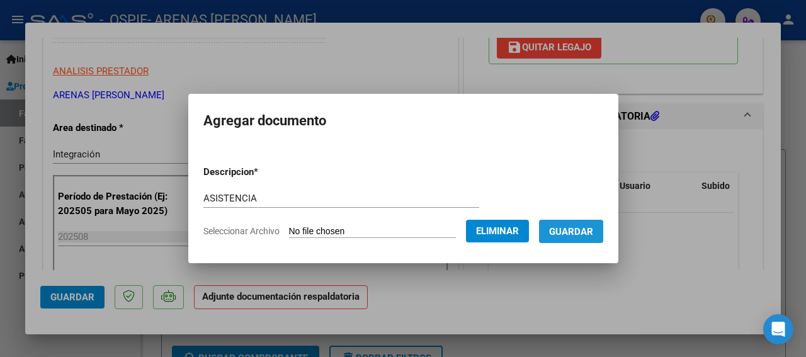
click at [578, 232] on span "Guardar" at bounding box center [571, 231] width 44 height 11
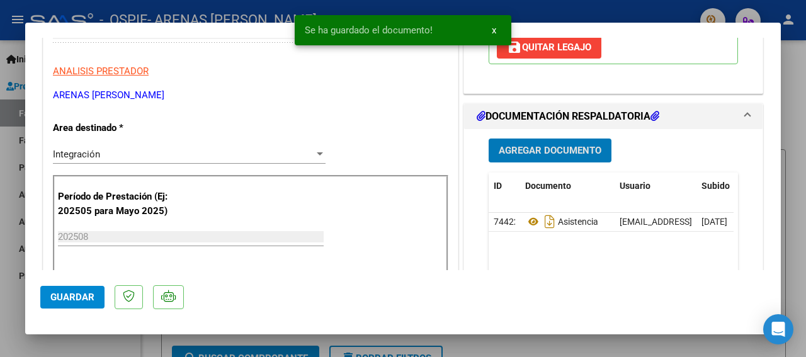
click at [85, 292] on button "Guardar" at bounding box center [72, 297] width 64 height 23
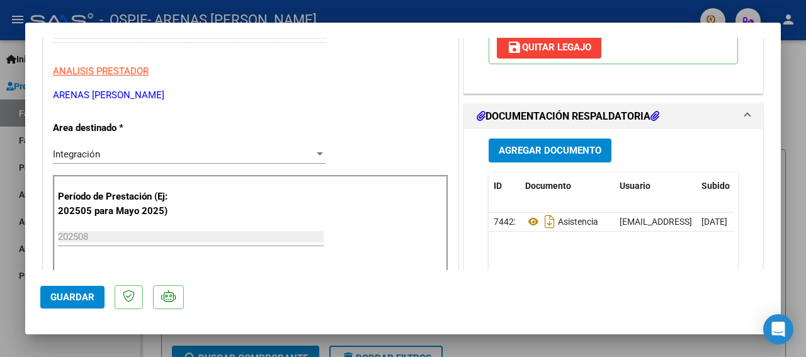
drag, startPoint x: 59, startPoint y: 292, endPoint x: 11, endPoint y: 231, distance: 77.3
click at [59, 292] on span "Guardar" at bounding box center [72, 297] width 44 height 11
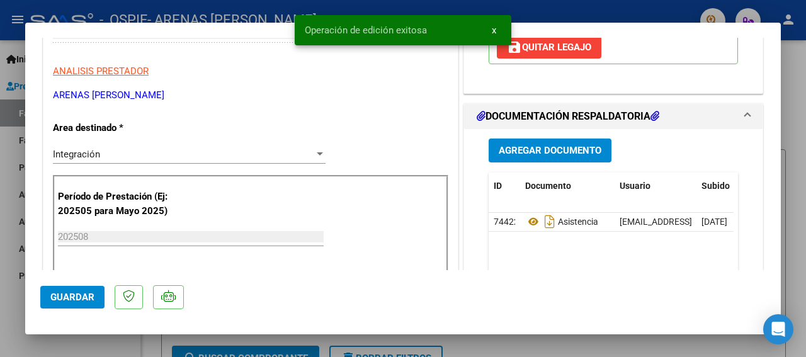
click at [22, 183] on div at bounding box center [403, 178] width 806 height 357
